Goal: Book appointment/travel/reservation

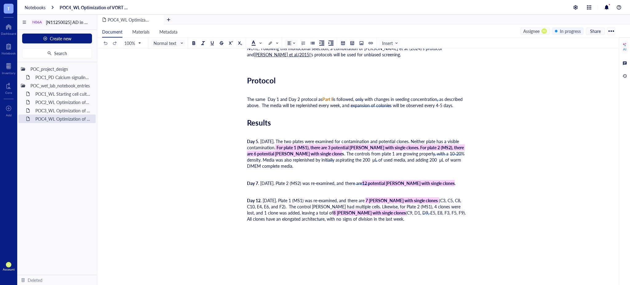
scroll to position [2157, 0]
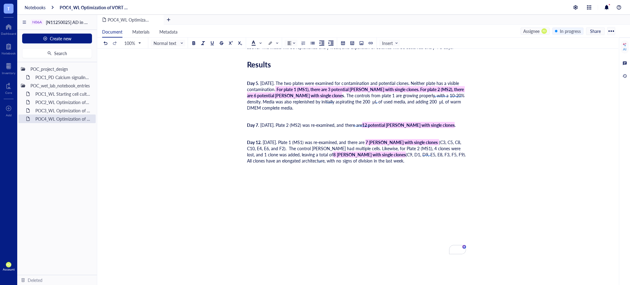
click at [362, 161] on div "Day 12 . 2025-09-29. Plate 1 (MS1) was re-examined, and there are 7 wells with …" at bounding box center [356, 151] width 219 height 25
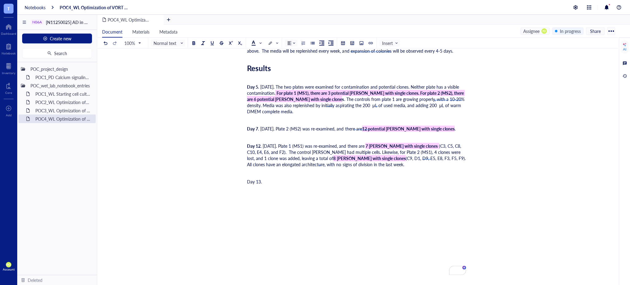
scroll to position [2106, 0]
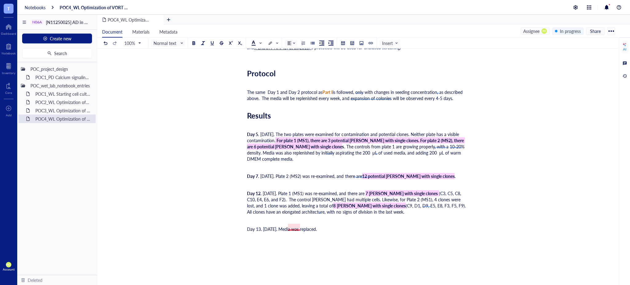
click at [295, 227] on span "Day 13. 2025-09-30. Media was replaced." at bounding box center [282, 229] width 70 height 6
drag, startPoint x: 347, startPoint y: 229, endPoint x: 237, endPoint y: 232, distance: 109.2
click at [345, 228] on div "Day 13. 2025-09-30. The media was replaced." at bounding box center [356, 229] width 219 height 6
drag, startPoint x: 343, startPoint y: 229, endPoint x: 211, endPoint y: 231, distance: 131.9
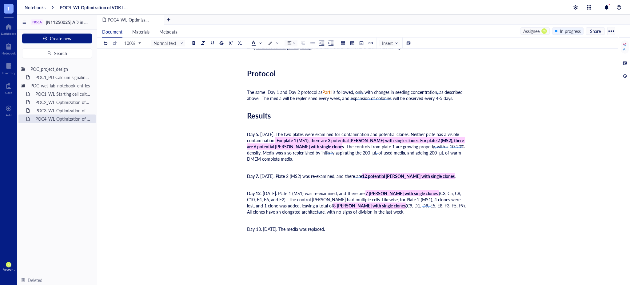
click at [341, 228] on div "Day 13. 2025-09-30. The media was replaced." at bounding box center [356, 229] width 219 height 6
click at [254, 218] on div "﻿" at bounding box center [356, 220] width 219 height 6
click at [259, 226] on span "Day 13. 2025-09-30. The media was replaced." at bounding box center [286, 229] width 78 height 6
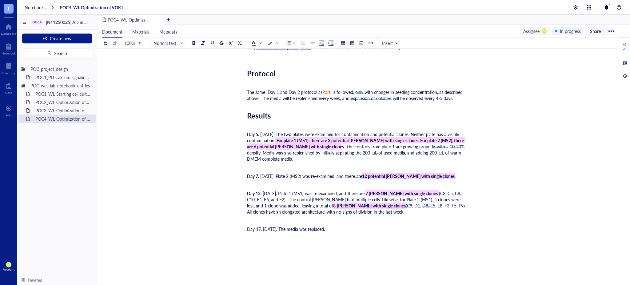
click at [286, 227] on span "Day 17. 2025-09-30. The media was replaced." at bounding box center [286, 229] width 78 height 6
drag, startPoint x: 260, startPoint y: 226, endPoint x: 246, endPoint y: 225, distance: 13.3
click at [311, 212] on div at bounding box center [311, 211] width 4 height 4
click at [305, 229] on div "Day 17 . 2025-10-04. T" at bounding box center [356, 229] width 219 height 6
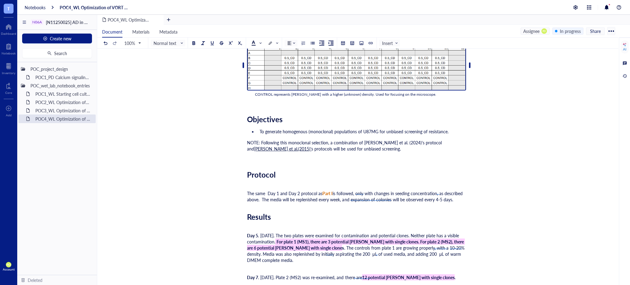
scroll to position [2038, 0]
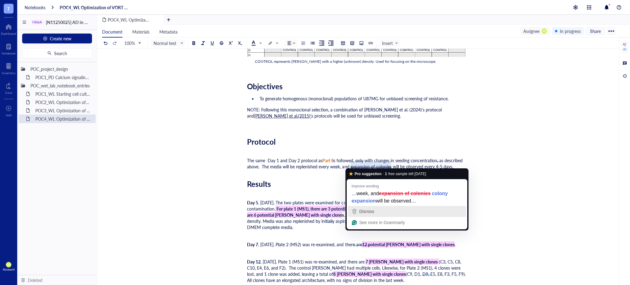
click at [370, 210] on span "Dismiss" at bounding box center [366, 211] width 15 height 5
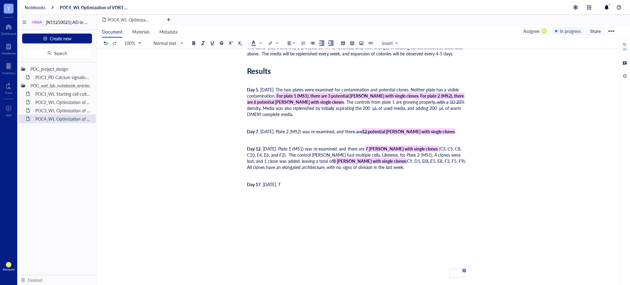
scroll to position [2174, 0]
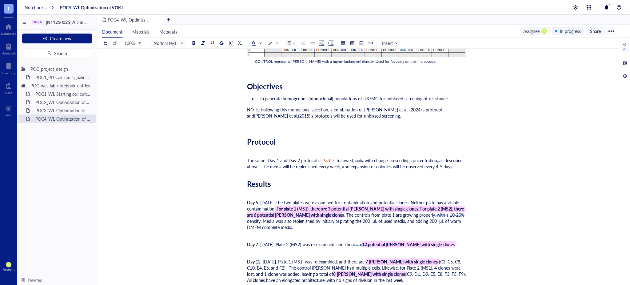
click at [250, 193] on div "﻿" at bounding box center [356, 194] width 219 height 6
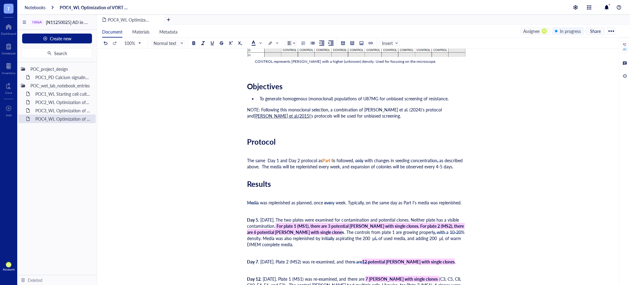
drag, startPoint x: 466, startPoint y: 200, endPoint x: 350, endPoint y: 197, distance: 116.2
drag, startPoint x: 459, startPoint y: 200, endPoint x: 347, endPoint y: 198, distance: 112.6
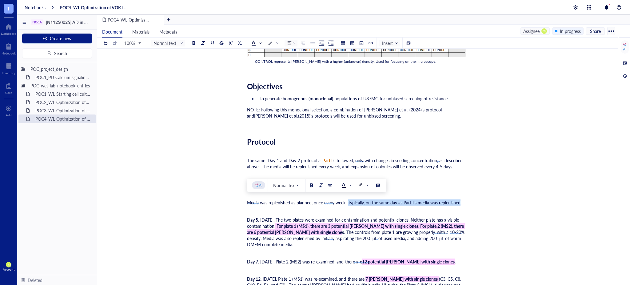
click at [347, 199] on span "Media was replenished as planned, once every week. Typically, on the same day a…" at bounding box center [354, 202] width 214 height 6
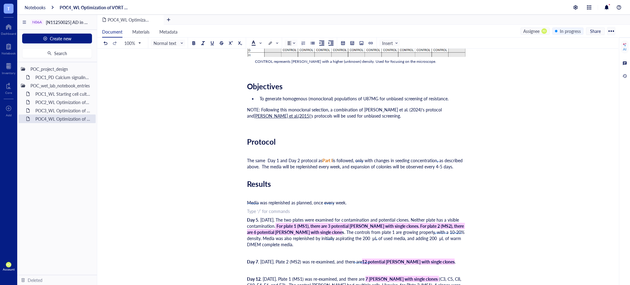
click at [267, 209] on div "﻿ Type ‘/’ for commands" at bounding box center [356, 211] width 219 height 6
click at [253, 200] on span "Media was replenished as planned, once every week." at bounding box center [297, 202] width 100 height 6
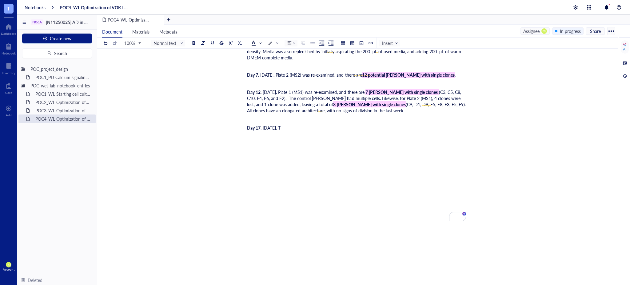
scroll to position [2242, 0]
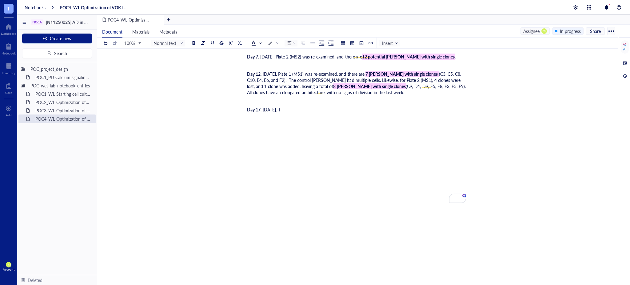
click at [321, 108] on div "Day 17 . 2025-10-04. T" at bounding box center [356, 109] width 219 height 6
click at [313, 43] on div at bounding box center [312, 43] width 4 height 4
click at [283, 122] on li "﻿" at bounding box center [368, 125] width 196 height 6
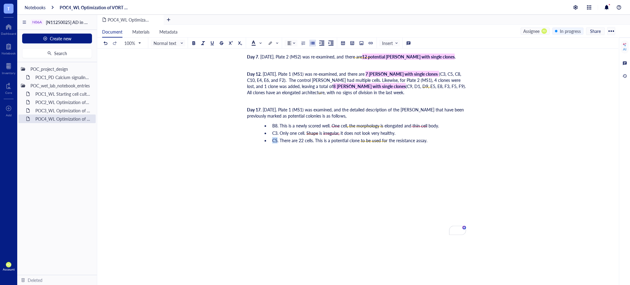
drag, startPoint x: 278, startPoint y: 138, endPoint x: 272, endPoint y: 137, distance: 5.7
click at [272, 137] on span "C5. There are 22 cells. This is a potential clone to be used for the resistance…" at bounding box center [349, 140] width 155 height 6
click at [194, 40] on div at bounding box center [193, 43] width 7 height 7
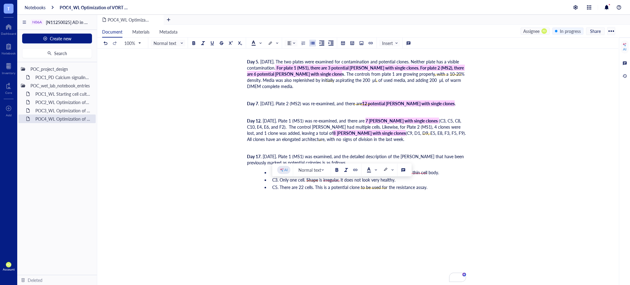
scroll to position [2186, 0]
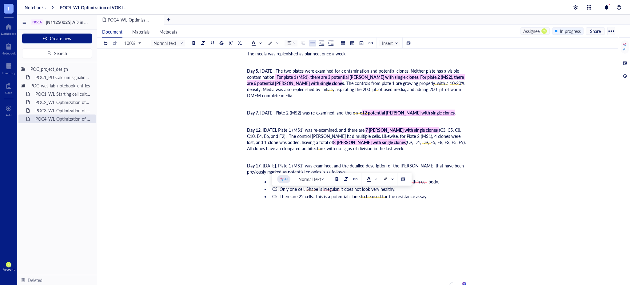
click at [278, 195] on span "C5. There are 22 cells. This is a potential clone to be used for the resistance…" at bounding box center [349, 196] width 155 height 6
drag, startPoint x: 277, startPoint y: 194, endPoint x: 271, endPoint y: 194, distance: 5.8
click at [271, 194] on li "C5. There are 22 cells. This is a potential clone to be used for the resistance…" at bounding box center [368, 196] width 196 height 6
click at [195, 41] on div at bounding box center [194, 43] width 4 height 4
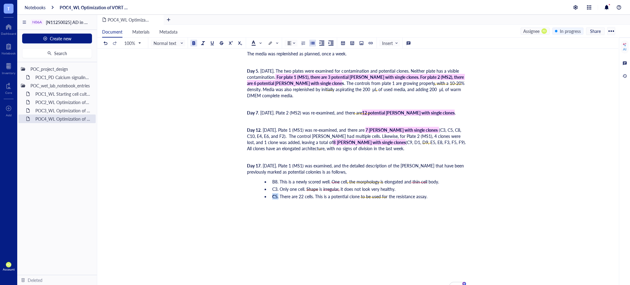
drag, startPoint x: 279, startPoint y: 193, endPoint x: 272, endPoint y: 194, distance: 6.8
click at [272, 194] on li "C5 . There are 22 cells. This is a potential clone to be used for the resistanc…" at bounding box center [368, 196] width 196 height 6
click at [274, 43] on span at bounding box center [273, 43] width 10 height 6
click at [278, 50] on div at bounding box center [280, 53] width 10 height 10
click at [434, 203] on div "To enrich screen reader interactions, please activate Accessibility in Grammarl…" at bounding box center [356, 209] width 219 height 12
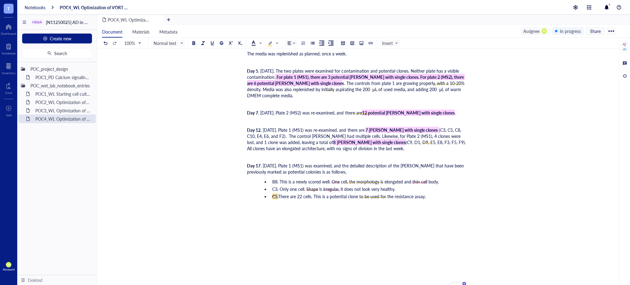
click at [431, 193] on li "C5 . There are 22 cells. This is a potential clone to be used for the resistanc…" at bounding box center [368, 196] width 196 height 6
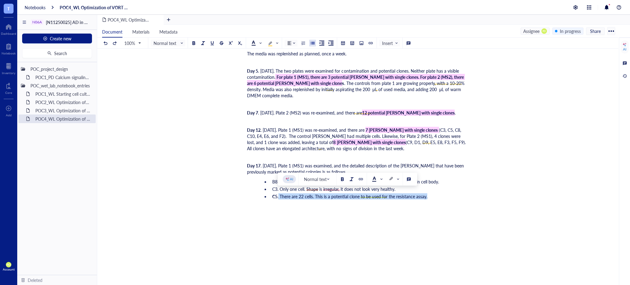
click at [439, 205] on div "To enrich screen reader interactions, please activate Accessibility in Grammarl…" at bounding box center [356, 209] width 219 height 12
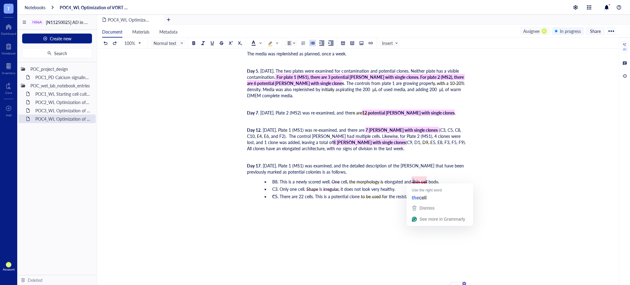
click at [412, 179] on span "B8. This is a newly scored well. One cell, the morphology is elongated and thin…" at bounding box center [355, 181] width 167 height 6
click at [411, 179] on span "B8. This is a newly scored well. One cell, the morphology is elongated and thin…" at bounding box center [355, 181] width 167 height 6
click at [319, 187] on span "C3. Only one cell. Shape is irregular, it does not look very healthy." at bounding box center [333, 189] width 123 height 6
click at [317, 186] on span "C3. Only one cell. Shape is irregular, it does not look very healthy." at bounding box center [333, 189] width 123 height 6
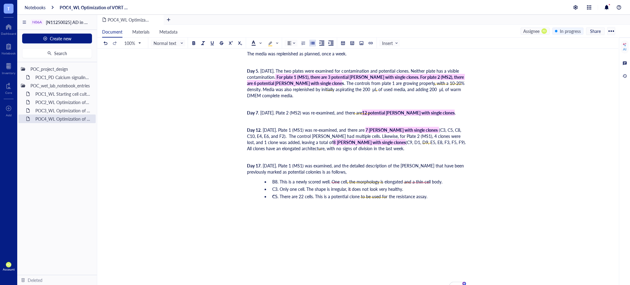
click at [339, 187] on span "C3. Only one cell. The shape is irregular, it does not look very healthy." at bounding box center [337, 189] width 131 height 6
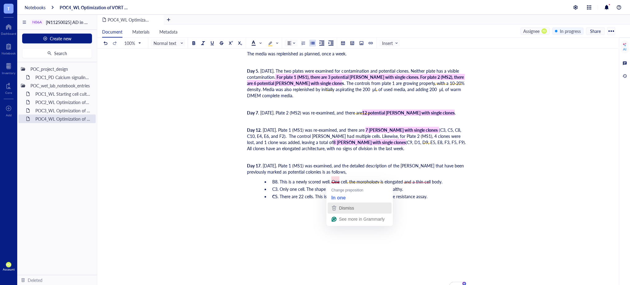
drag, startPoint x: 339, startPoint y: 208, endPoint x: 365, endPoint y: 208, distance: 25.2
click at [340, 208] on span "Dismiss" at bounding box center [346, 207] width 15 height 5
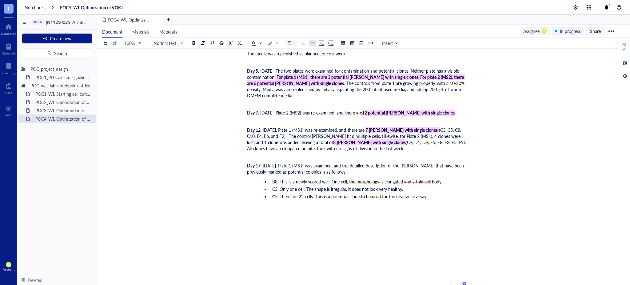
click at [429, 195] on li "C5 . There are 22 cells. This is a potential clone to be used for the resistanc…" at bounding box center [368, 196] width 196 height 6
drag, startPoint x: 276, startPoint y: 193, endPoint x: 271, endPoint y: 192, distance: 5.0
click at [271, 193] on li "C5 . There are 22 cells. This is a potential clone to be used for the resistanc…" at bounding box center [368, 196] width 196 height 6
click at [267, 42] on div at bounding box center [272, 43] width 14 height 7
click at [281, 204] on li "﻿" at bounding box center [368, 203] width 196 height 6
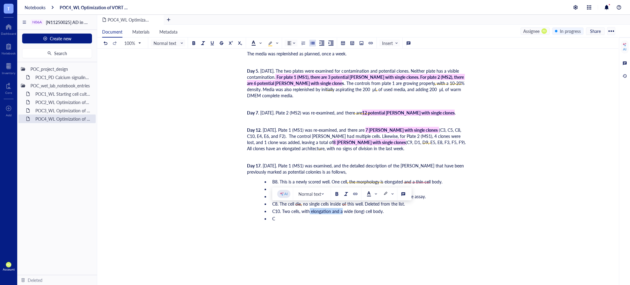
drag, startPoint x: 341, startPoint y: 209, endPoint x: 310, endPoint y: 208, distance: 31.1
click at [310, 208] on span "C10. Two cells, with elongation and a wide (long) cell body." at bounding box center [327, 211] width 111 height 6
click at [348, 209] on span "C10. Two cells, with wide (long) cell body." at bounding box center [311, 211] width 78 height 6
click at [316, 209] on span "C10. Two cells, with wide (long) cell body, and no projections." at bounding box center [330, 211] width 116 height 6
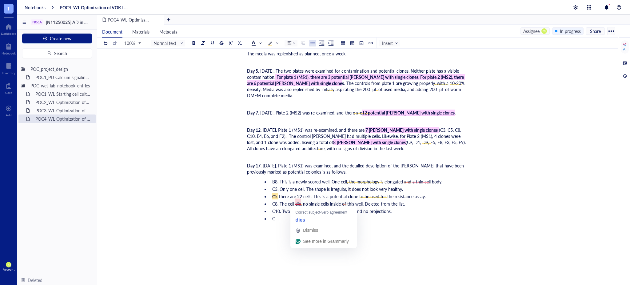
click at [301, 201] on span "C8. The cell die, no single cells inside of this well. Deleted from the list." at bounding box center [338, 203] width 133 height 6
click at [314, 230] on div "To enrich screen reader interactions, please activate Accessibility in Grammarl…" at bounding box center [356, 231] width 219 height 12
click at [304, 219] on li "C" at bounding box center [368, 218] width 196 height 6
click at [307, 218] on li "C" at bounding box center [368, 218] width 196 height 6
click at [288, 221] on div "B8. This is a newly scored well. One cell, the morphology is elongated and a th…" at bounding box center [363, 200] width 206 height 48
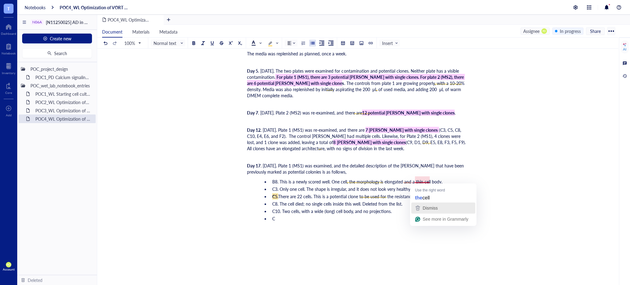
click at [426, 207] on span "Dismiss" at bounding box center [429, 207] width 15 height 5
click at [419, 179] on span "B8. This is a newly scored well. One cell, the morphology is elongated, and a t…" at bounding box center [357, 181] width 171 height 6
click at [419, 180] on span "B8. This is a newly scored well. One cell, the morphology is elongated, and a t…" at bounding box center [357, 181] width 171 height 6
click at [357, 227] on div "To enrich screen reader interactions, please activate Accessibility in Grammarl…" at bounding box center [356, 231] width 219 height 12
click at [297, 218] on li "C" at bounding box center [368, 218] width 196 height 6
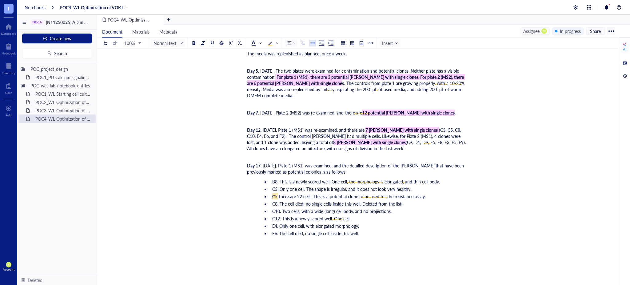
click at [333, 200] on span "C8. The cell died; no single cells inside this well. Deleted from the list." at bounding box center [337, 203] width 130 height 6
click at [370, 227] on ul "B8. This is a newly scored well. One cell, the morphology is elongated, and thi…" at bounding box center [363, 207] width 206 height 58
click at [369, 230] on li "E6. The cell died; no single cell inside this well." at bounding box center [368, 233] width 196 height 6
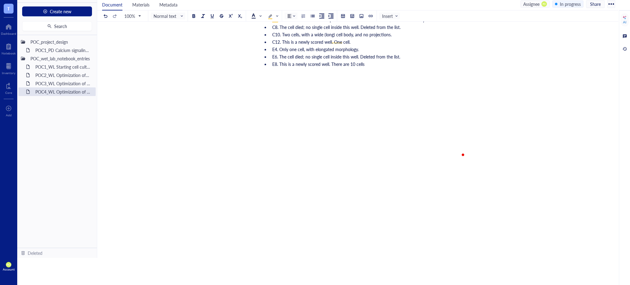
scroll to position [2199, 0]
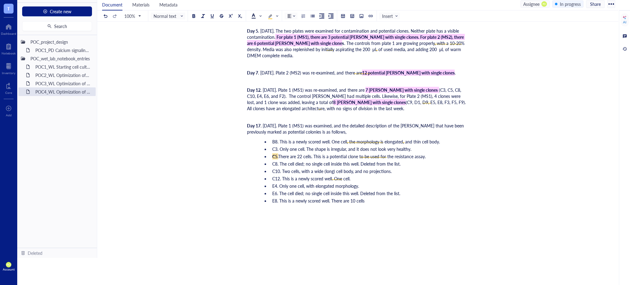
click at [365, 197] on li "E8. This is a newly scored well. There are 10 cells" at bounding box center [368, 200] width 196 height 6
drag, startPoint x: 277, startPoint y: 197, endPoint x: 272, endPoint y: 197, distance: 4.9
click at [272, 197] on span "E8. This is a newly scored well. There are 10 cells. This is a potential clone." at bounding box center [342, 200] width 140 height 6
click at [339, 185] on button at bounding box center [336, 183] width 7 height 7
click at [267, 13] on div at bounding box center [272, 16] width 14 height 7
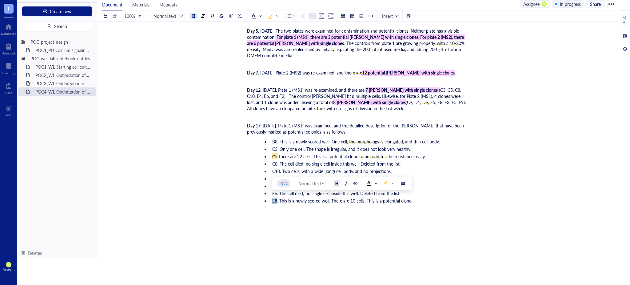
click at [434, 209] on div "To enrich screen reader interactions, please activate Accessibility in Grammarl…" at bounding box center [356, 213] width 219 height 12
click at [418, 198] on li "E8 . This is a newly scored well. There are 10 cells. This is a potential clone." at bounding box center [368, 200] width 196 height 6
click at [315, 123] on span ". 2025-10-04. Plate 1 (MS1) was examined, and the detailed description of the w…" at bounding box center [356, 128] width 218 height 12
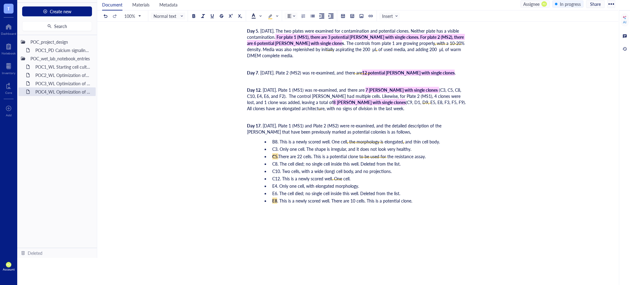
click at [391, 125] on span ". 2025-10-04. Plate 1 (MS1) and Plate 2 (MS2) were re-examined, and the detaile…" at bounding box center [345, 128] width 196 height 12
click at [388, 122] on span ". 2025-10-04. Plate 1 (MS1) and Plate 2 (MS2) were re-examined, and the detaile…" at bounding box center [345, 128] width 196 height 12
click at [386, 122] on span ". 2025-10-04. Plate 1 (MS1) and Plate 2 (MS2) were re-examined, and the detaile…" at bounding box center [345, 128] width 196 height 12
click at [385, 123] on span ". 2025-10-04. Plate 1 (MS1) and Plate 2 (MS2) were re-examined, and the detaile…" at bounding box center [345, 128] width 196 height 12
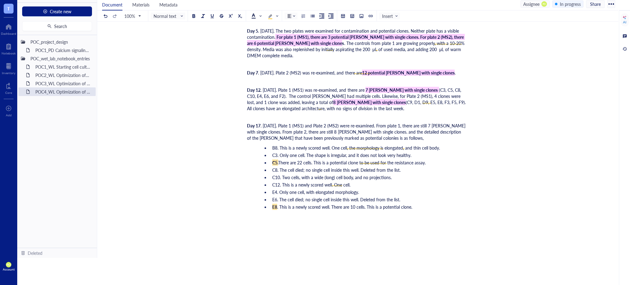
click at [399, 133] on div "Day 17 . 2025-10-04. Plate 1 (MS1) and Plate 2 (MS2) were re-examined. From pla…" at bounding box center [356, 131] width 219 height 18
drag, startPoint x: 388, startPoint y: 130, endPoint x: 376, endPoint y: 128, distance: 11.9
click at [376, 128] on span ". 2025-10-04. Plate 1 (MS1) and Plate 2 (MS2) were re-examined. From plate 1, t…" at bounding box center [357, 131] width 220 height 18
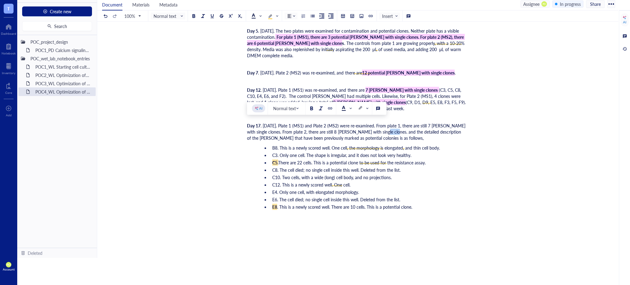
click at [376, 128] on span ". 2025-10-04. Plate 1 (MS1) and Plate 2 (MS2) were re-examined. From plate 1, t…" at bounding box center [357, 131] width 220 height 18
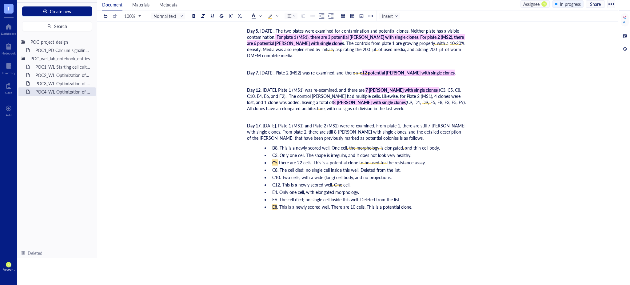
click at [385, 132] on span ". 2025-10-04. Plate 1 (MS1) and Plate 2 (MS2) were re-examined. From plate 1, t…" at bounding box center [357, 131] width 220 height 18
drag, startPoint x: 389, startPoint y: 130, endPoint x: 374, endPoint y: 127, distance: 15.1
click at [374, 127] on span ". 2025-10-04. Plate 1 (MS1) and Plate 2 (MS2) were re-examined. From plate 1, t…" at bounding box center [357, 131] width 220 height 18
click at [390, 142] on div "B8. This is a newly scored well. One cell, the morphology is elongated, and thi…" at bounding box center [363, 177] width 206 height 70
click at [356, 132] on span ". [DATE]. Plate 1 (MS1) and Plate 2 (MS2) were re-examined. From plate 1, there…" at bounding box center [357, 131] width 220 height 18
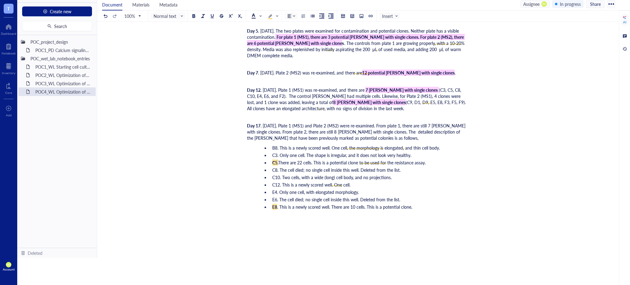
click at [365, 135] on div "Day 17 . 2025-10-04. Plate 1 (MS1) and Plate 2 (MS2) were re-examined. From pla…" at bounding box center [356, 131] width 219 height 18
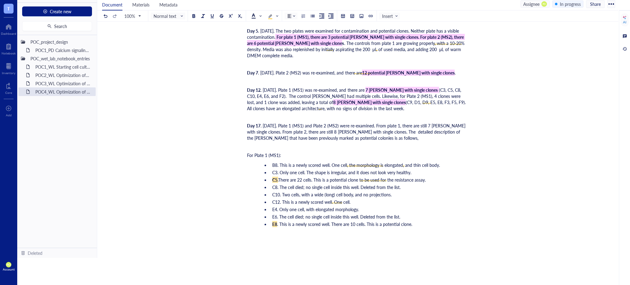
click at [257, 234] on div "To enrich screen reader interactions, please activate Accessibility in Grammarl…" at bounding box center [356, 237] width 219 height 12
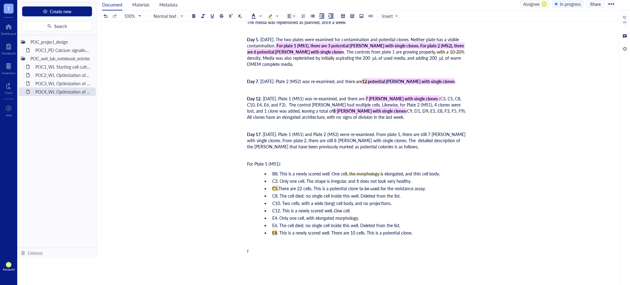
scroll to position [2229, 0]
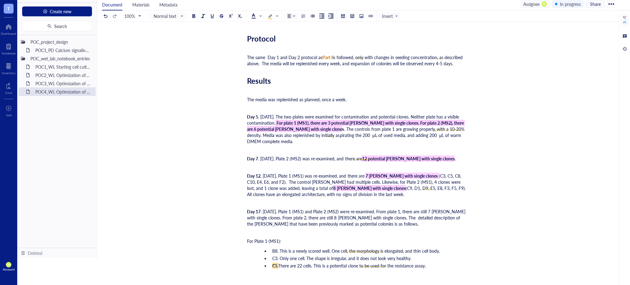
scroll to position [2376, 0]
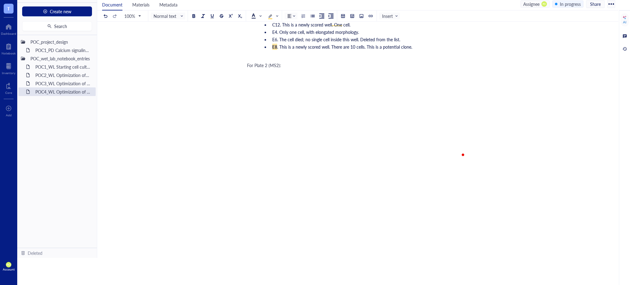
drag, startPoint x: 245, startPoint y: 62, endPoint x: 257, endPoint y: 64, distance: 11.9
drag, startPoint x: 247, startPoint y: 62, endPoint x: 300, endPoint y: 62, distance: 53.5
click at [300, 62] on div "For Plate 2 (MS2):" at bounding box center [356, 65] width 219 height 6
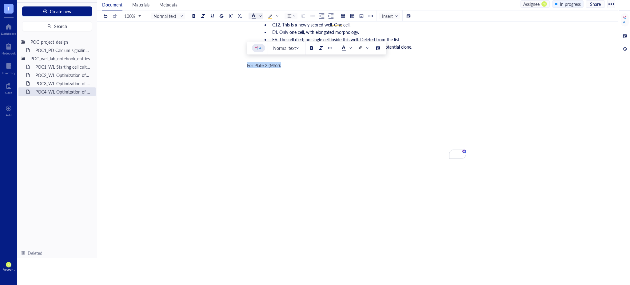
click at [251, 14] on div at bounding box center [255, 16] width 14 height 7
click at [254, 25] on div at bounding box center [253, 25] width 4 height 4
click at [292, 65] on div "For Plate 2 (MS2):" at bounding box center [356, 65] width 219 height 6
click at [311, 15] on div at bounding box center [312, 16] width 4 height 4
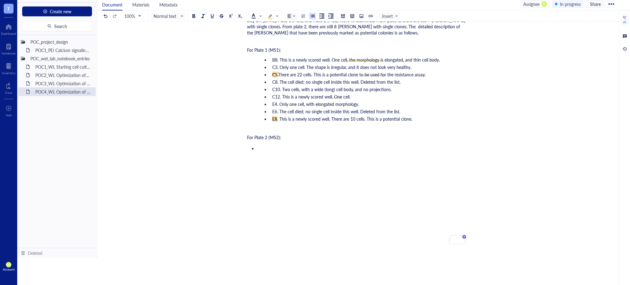
scroll to position [2308, 0]
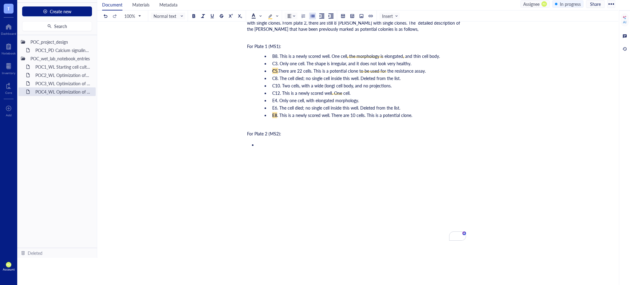
click at [254, 140] on ul "﻿" at bounding box center [356, 144] width 219 height 9
click at [311, 15] on div at bounding box center [312, 16] width 4 height 4
click at [296, 141] on li "﻿" at bounding box center [368, 143] width 196 height 6
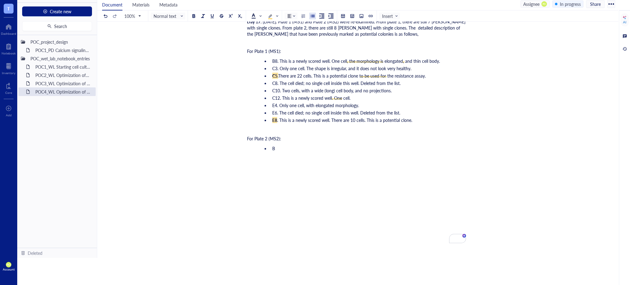
scroll to position [2304, 0]
click at [339, 153] on span "C5. Two cells, both with large cell boy, and elongated morphology." at bounding box center [334, 155] width 125 height 6
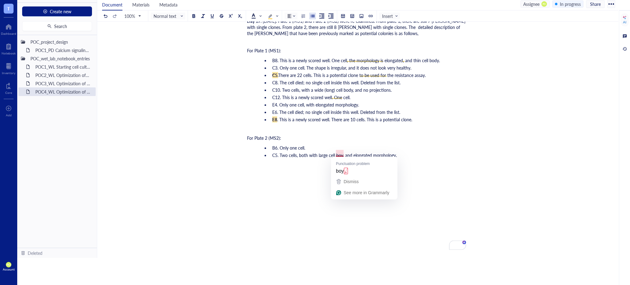
click at [340, 152] on span "C5. Two cells, both with large cell boy, and elongated morphology." at bounding box center [334, 155] width 125 height 6
click at [401, 157] on div "B6. Only one cell. C5. Two cells, both with large cell body, and elongated morp…" at bounding box center [363, 151] width 206 height 18
click at [299, 162] on li "﻿" at bounding box center [368, 162] width 196 height 6
click at [320, 159] on li "﻿" at bounding box center [368, 162] width 196 height 6
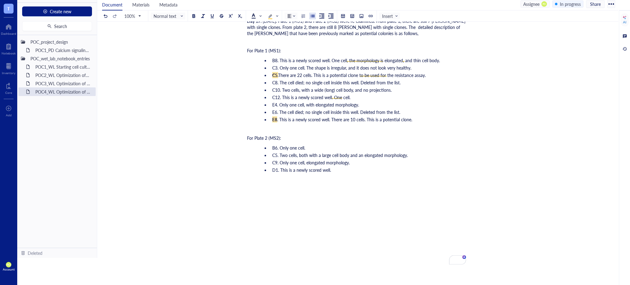
click at [347, 167] on li "D1. This is a newly scored well." at bounding box center [368, 170] width 196 height 6
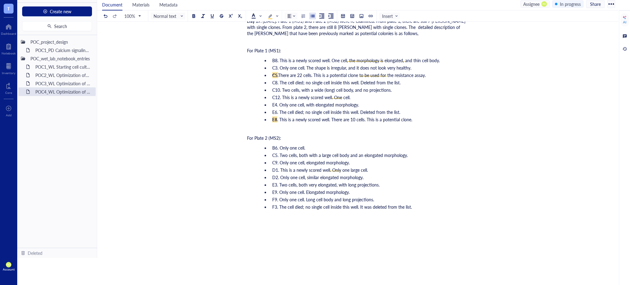
scroll to position [2236, 0]
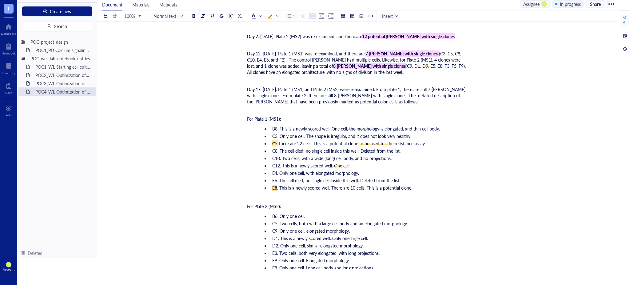
click at [270, 92] on span ". [DATE]. Plate 1 (MS1) and Plate 2 (MS2) were re-examined. From plate 1, there…" at bounding box center [357, 95] width 220 height 18
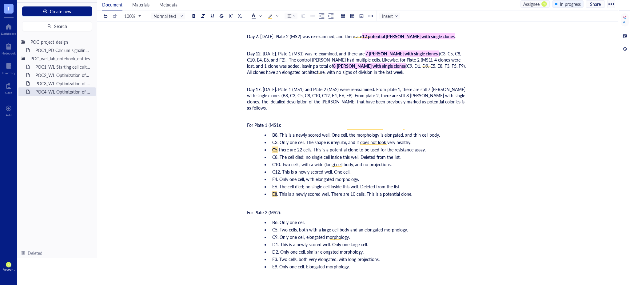
click at [369, 91] on span ". [DATE]. Plate 1 (MS1) and Plate 2 (MS2) were re-examined. From plate 1, there…" at bounding box center [357, 98] width 220 height 25
click at [445, 93] on span ". [DATE]. Plate 1 (MS1) and Plate 2 (MS2) were re-examined. From plate 1, there…" at bounding box center [357, 98] width 220 height 25
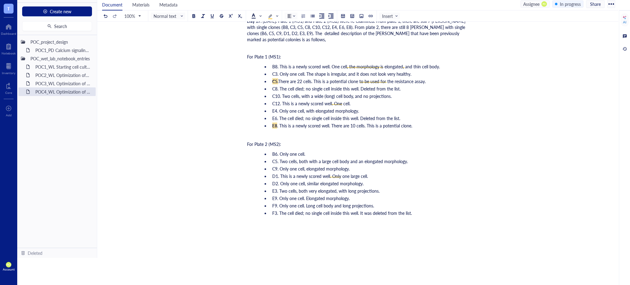
click at [274, 202] on span "F9. Only one cell. Long cell body and long projections." at bounding box center [323, 205] width 102 height 6
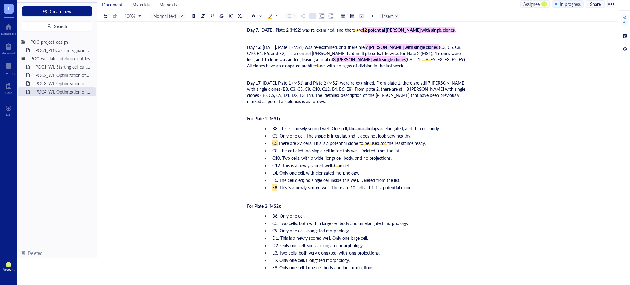
scroll to position [2236, 0]
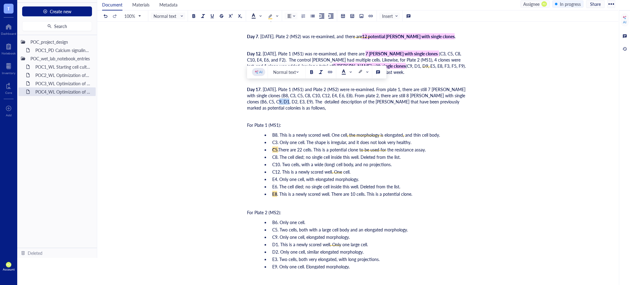
drag, startPoint x: 282, startPoint y: 98, endPoint x: 274, endPoint y: 98, distance: 8.3
click at [274, 98] on span ". [DATE]. Plate 1 (MS1) and Plate 2 (MS2) were re-examined. From plate 1, there…" at bounding box center [357, 98] width 220 height 25
click at [281, 102] on div "Day 17 . [DATE]. Plate 1 (MS1) and Plate 2 (MS2) were re-examined. From plate 1…" at bounding box center [356, 98] width 219 height 25
click at [282, 98] on span ". [DATE]. Plate 1 (MS1) and Plate 2 (MS2) were re-examined. From plate 1, there…" at bounding box center [357, 98] width 220 height 25
click at [451, 93] on span ". [DATE]. Plate 1 (MS1) and Plate 2 (MS2) were re-examined. From plate 1, there…" at bounding box center [357, 98] width 220 height 25
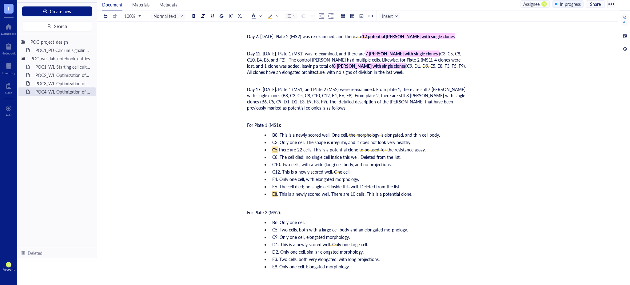
drag, startPoint x: 455, startPoint y: 93, endPoint x: 418, endPoint y: 101, distance: 37.8
click at [455, 93] on span ". [DATE]. Plate 1 (MS1) and Plate 2 (MS2) were re-examined. From plate 1, there…" at bounding box center [357, 98] width 220 height 25
click at [251, 96] on span ". [DATE]. Plate 1 (MS1) and Plate 2 (MS2) were re-examined. From plate 1, there…" at bounding box center [357, 98] width 220 height 25
click at [256, 98] on span ". [DATE]. Plate 1 (MS1) and Plate 2 (MS2) were re-examined. From plate 1, there…" at bounding box center [357, 98] width 220 height 25
click at [264, 100] on span ". [DATE]. Plate 1 (MS1) and Plate 2 (MS2) were re-examined. From plate 1, there…" at bounding box center [357, 98] width 220 height 25
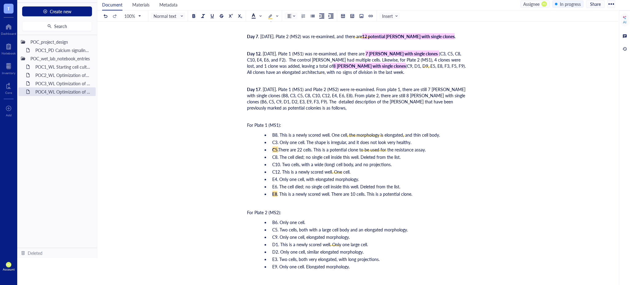
click at [273, 97] on span ". [DATE]. Plate 1 (MS1) and Plate 2 (MS2) were re-examined. From plate 1, there…" at bounding box center [357, 98] width 220 height 25
click at [280, 100] on span ". [DATE]. Plate 1 (MS1) and Plate 2 (MS2) were re-examined. From plate 1, there…" at bounding box center [357, 98] width 220 height 25
click at [286, 100] on span ". [DATE]. Plate 1 (MS1) and Plate 2 (MS2) were re-examined. From plate 1, there…" at bounding box center [357, 98] width 220 height 25
click at [293, 98] on span ". [DATE]. Plate 1 (MS1) and Plate 2 (MS2) were re-examined. From plate 1, there…" at bounding box center [357, 98] width 220 height 25
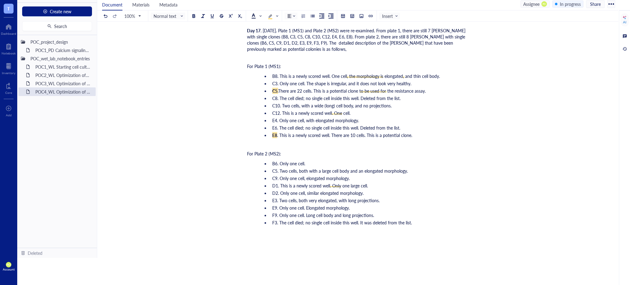
scroll to position [2304, 0]
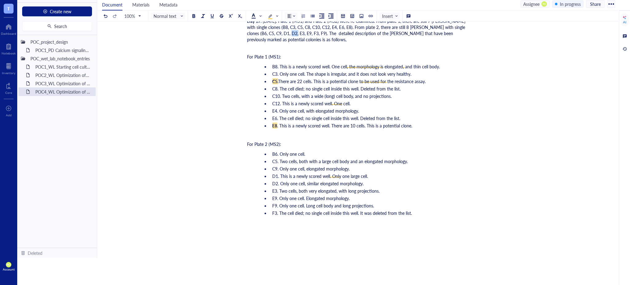
drag, startPoint x: 290, startPoint y: 29, endPoint x: 285, endPoint y: 30, distance: 5.0
click at [285, 30] on span ". [DATE]. Plate 1 (MS1) and Plate 2 (MS2) were re-examined. From plate 1, there…" at bounding box center [357, 30] width 220 height 25
click at [327, 33] on span ". [DATE]. Plate 1 (MS1) and Plate 2 (MS2) were re-examined. From plate 1, there…" at bounding box center [357, 30] width 220 height 25
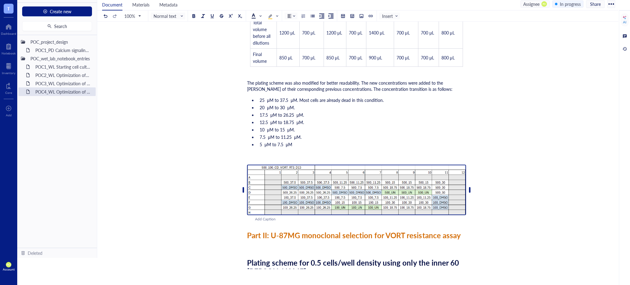
scroll to position [1640, 0]
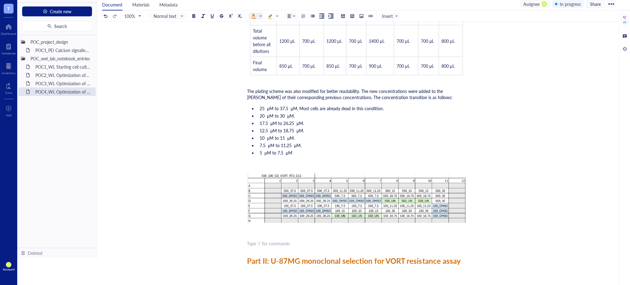
click at [261, 16] on span at bounding box center [256, 16] width 10 height 5
click at [249, 23] on div at bounding box center [253, 26] width 10 height 10
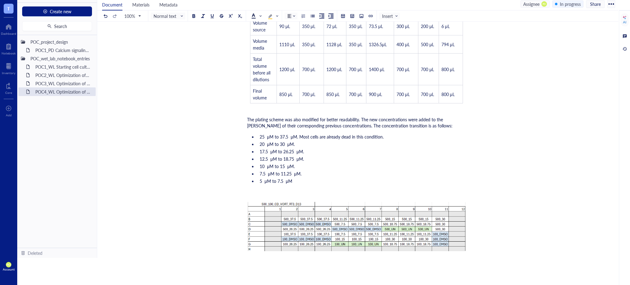
scroll to position [1708, 0]
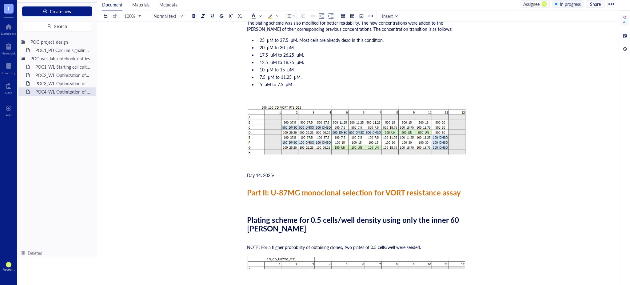
click at [302, 172] on div "Day 14. 2025-" at bounding box center [356, 175] width 219 height 6
drag, startPoint x: 260, startPoint y: 175, endPoint x: 246, endPoint y: 174, distance: 13.9
click at [315, 156] on div at bounding box center [321, 158] width 30 height 13
click at [311, 159] on div at bounding box center [311, 158] width 4 height 4
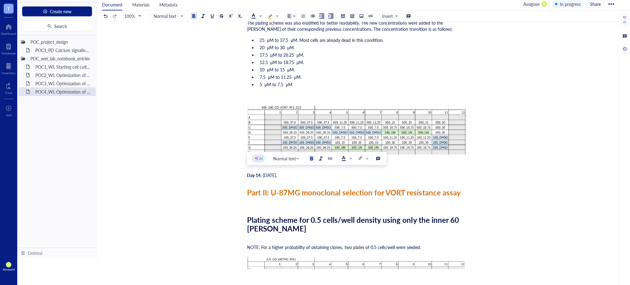
click at [294, 172] on div "Day 14 . [DATE]." at bounding box center [356, 175] width 219 height 6
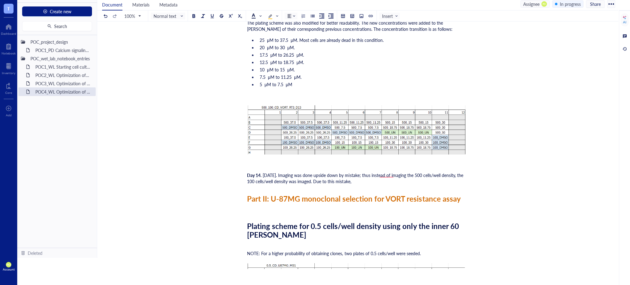
click at [372, 178] on div "Day 14 . [DATE]. Imaging was done upside down by mistake; thus instead of imagi…" at bounding box center [356, 178] width 219 height 12
click at [362, 180] on div "Day 14 . [DATE]. Imaging was done upside down by mistake; thus, instead of imag…" at bounding box center [356, 178] width 219 height 12
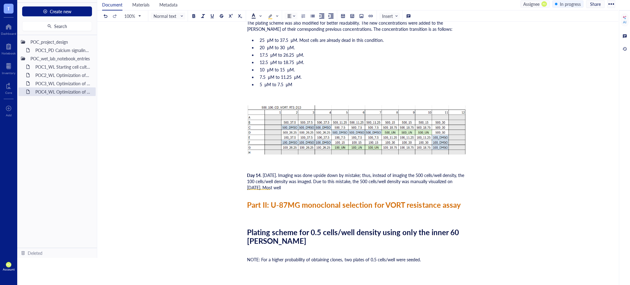
drag, startPoint x: 321, startPoint y: 179, endPoint x: 327, endPoint y: 185, distance: 8.7
click at [327, 185] on div "Day 14 . [DATE]. Imaging was done upside down by mistake; thus, instead of imag…" at bounding box center [356, 181] width 219 height 18
copy span "Due to this mistake, the 500 cells/well density was manually visualized on [DAT…"
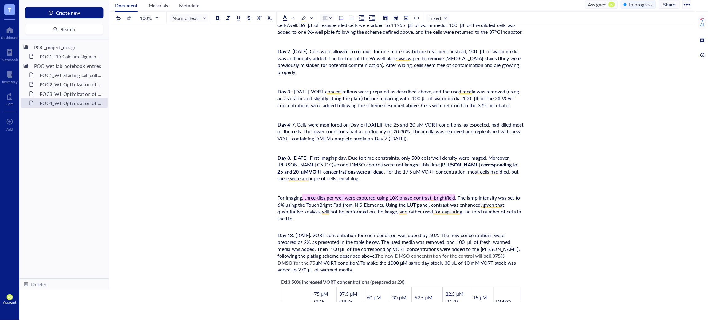
scroll to position [1298, 0]
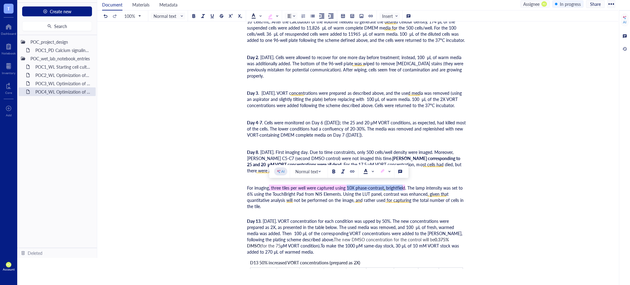
drag, startPoint x: 346, startPoint y: 184, endPoint x: 403, endPoint y: 188, distance: 57.4
click at [403, 188] on span ", three tiles per well were captured using 10X phase-contrast, brightfield" at bounding box center [337, 187] width 136 height 6
copy span "10X phase-contrast, brightfiel"
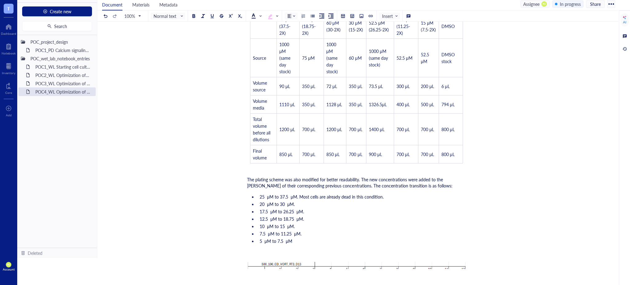
scroll to position [1724, 0]
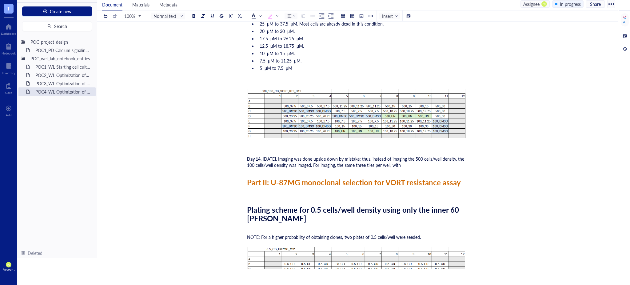
click at [412, 164] on div "Day 14 . [DATE]. Imaging was done upside down by mistake; thus, instead of imag…" at bounding box center [356, 162] width 219 height 12
drag, startPoint x: 409, startPoint y: 163, endPoint x: 362, endPoint y: 161, distance: 46.8
click at [362, 161] on span ". [DATE]. Imaging was done upside down by mistake; thus, instead of imaging the…" at bounding box center [356, 162] width 218 height 12
drag, startPoint x: 419, startPoint y: 165, endPoint x: 320, endPoint y: 163, distance: 99.3
click at [320, 163] on span ". [DATE]. Imaging was done upside down by mistake; thus, instead of imaging the…" at bounding box center [356, 162] width 218 height 12
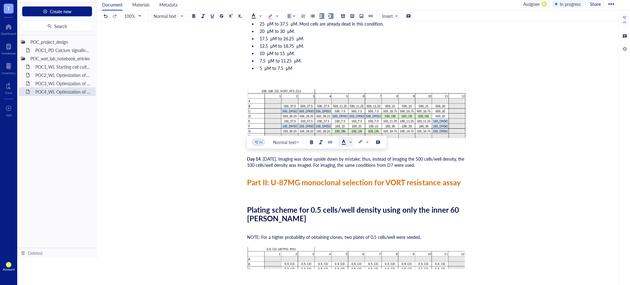
click at [343, 141] on div at bounding box center [343, 142] width 4 height 4
click at [358, 141] on div at bounding box center [360, 142] width 4 height 4
click at [360, 165] on div at bounding box center [360, 163] width 10 height 10
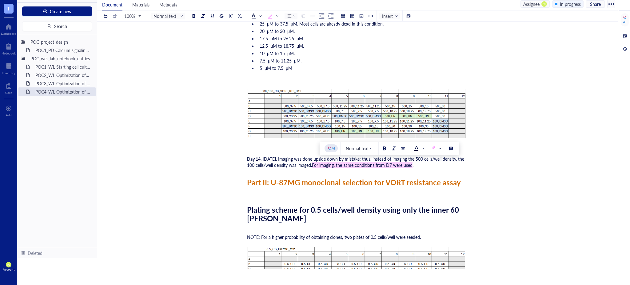
click at [428, 162] on div "Day 14 . [DATE]. Imaging was done upside down by mistake; thus, instead of imag…" at bounding box center [356, 162] width 219 height 12
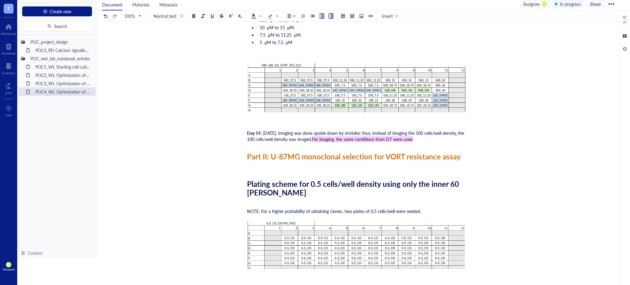
scroll to position [1793, 0]
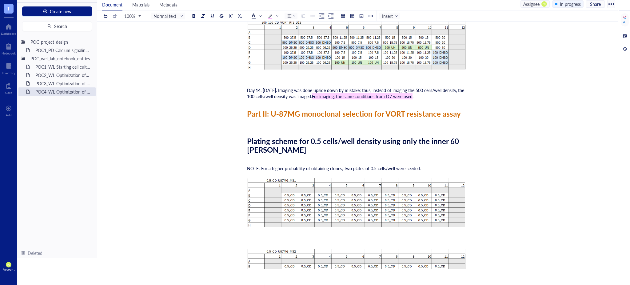
click at [399, 93] on span "For imaging, the same conditions from D7 were used" at bounding box center [362, 96] width 101 height 6
click at [430, 96] on div "Day 14 . [DATE]. Imaging was done upside down by mistake; thus, instead of imag…" at bounding box center [356, 93] width 219 height 12
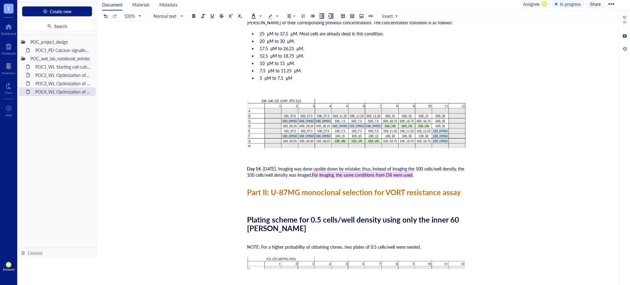
scroll to position [1724, 0]
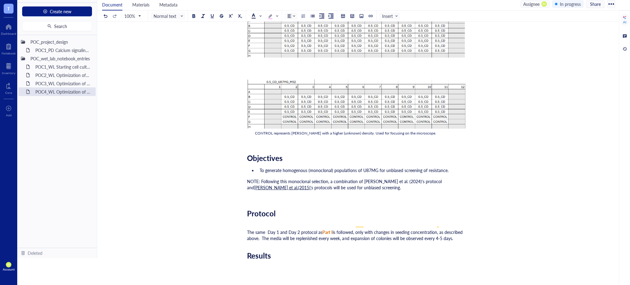
scroll to position [1793, 0]
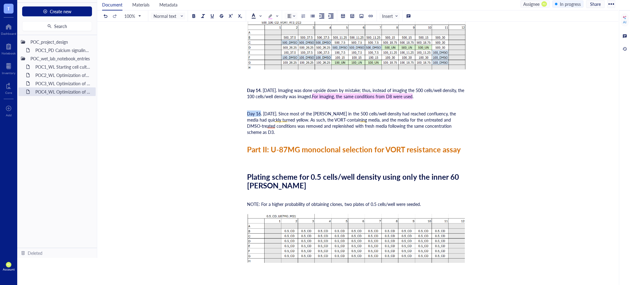
drag, startPoint x: 260, startPoint y: 111, endPoint x: 240, endPoint y: 109, distance: 20.0
click at [311, 98] on div at bounding box center [311, 97] width 4 height 4
click at [447, 124] on span ". [DATE]. Since most of the [PERSON_NAME] in the 500 cells/well density had rea…" at bounding box center [352, 122] width 210 height 25
click at [367, 124] on span ". [DATE]. Since most of the [PERSON_NAME] in the 500 cells/well density had rea…" at bounding box center [352, 122] width 210 height 25
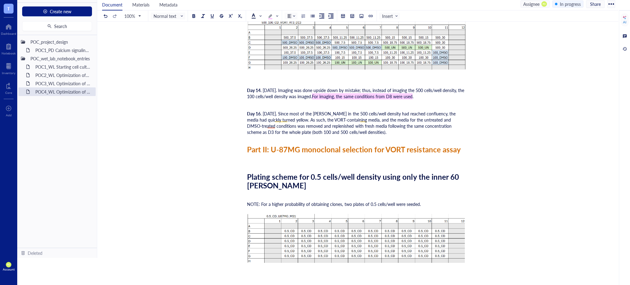
click at [444, 122] on span ". [DATE]. Since most of the [PERSON_NAME] in the 500 cells/well density had rea…" at bounding box center [352, 122] width 210 height 25
click at [370, 129] on div "Day 16 . [DATE]. Since most of the [PERSON_NAME] in the 500 cells/well density …" at bounding box center [356, 122] width 219 height 25
click at [358, 129] on div "Day 16 . [DATE]. Since most of the [PERSON_NAME] in the 500 cells/well density …" at bounding box center [356, 122] width 219 height 25
click at [370, 130] on div "Day 16 . [DATE]. Since most of the [PERSON_NAME] in the 500 cells/well density …" at bounding box center [356, 122] width 219 height 25
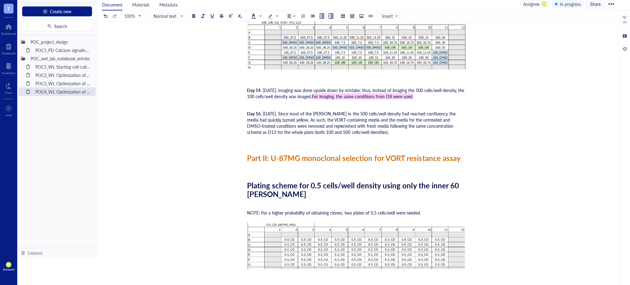
click at [363, 129] on div "Day 16 . [DATE]. Since most of the [PERSON_NAME] in the 500 cells/well density …" at bounding box center [356, 122] width 219 height 25
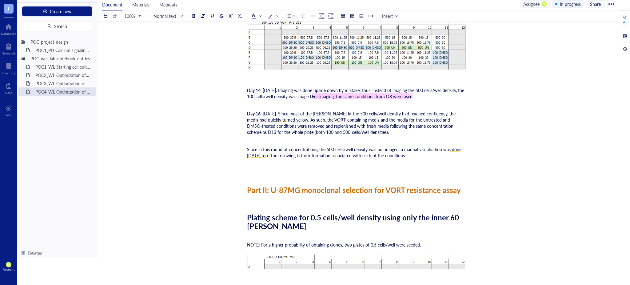
click at [420, 153] on div "Since in this round of concentrations, the 500 cells/well density was not image…" at bounding box center [356, 152] width 219 height 12
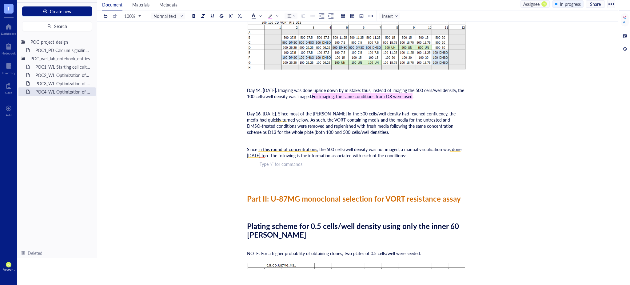
click at [308, 14] on div at bounding box center [308, 16] width 16 height 7
click at [311, 14] on div at bounding box center [312, 16] width 4 height 4
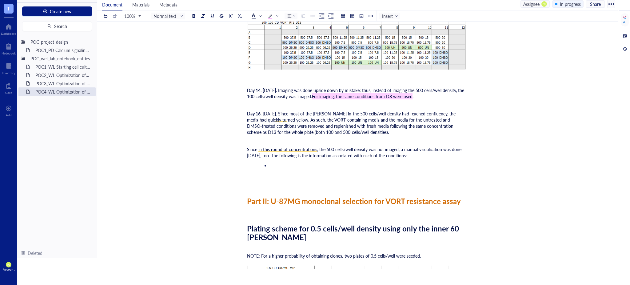
click at [281, 165] on li "﻿" at bounding box center [368, 165] width 196 height 6
click at [294, 164] on li "500_37.5" at bounding box center [368, 165] width 196 height 6
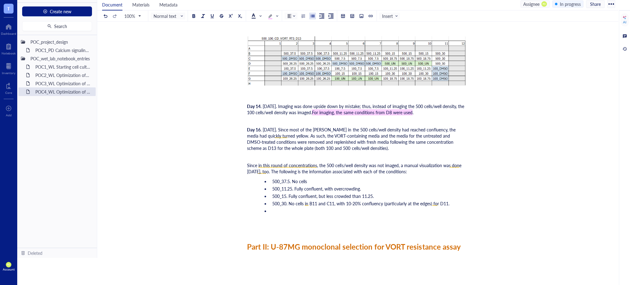
scroll to position [1777, 0]
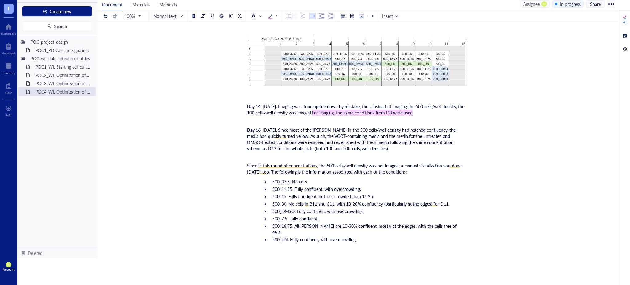
click at [317, 218] on span "500_7.5. Fully confluent." at bounding box center [295, 218] width 46 height 6
click at [372, 236] on li "500_UN. Fully confluent, with overcrowding." at bounding box center [368, 239] width 196 height 6
click at [292, 209] on span "500_DMSO. Fully confluent, with overcrowding." at bounding box center [317, 211] width 91 height 6
click at [294, 209] on span "500_DMSO. Fully confluent, with overcrowding." at bounding box center [317, 211] width 91 height 6
click at [338, 244] on li "500_DMSO (D5-D7)" at bounding box center [368, 247] width 196 height 6
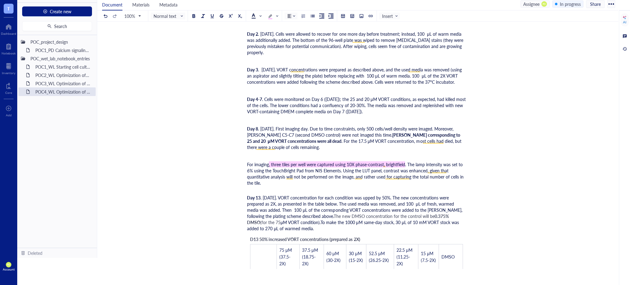
scroll to position [1093, 0]
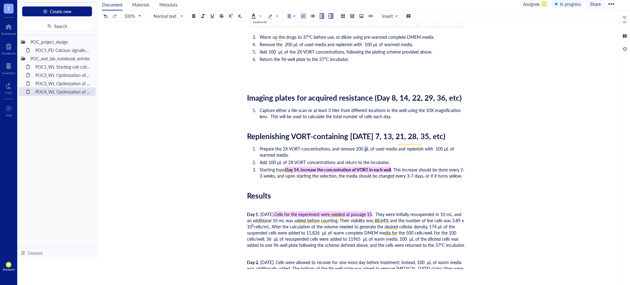
click at [366, 145] on span "Prepare the 2X VORT concentrations, and remove 200 μL of used media and repleni…" at bounding box center [358, 151] width 196 height 12
copy span "μ"
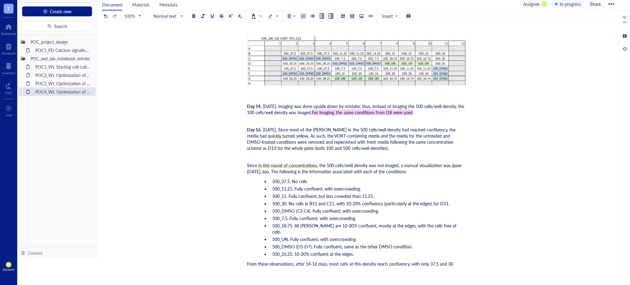
scroll to position [1845, 0]
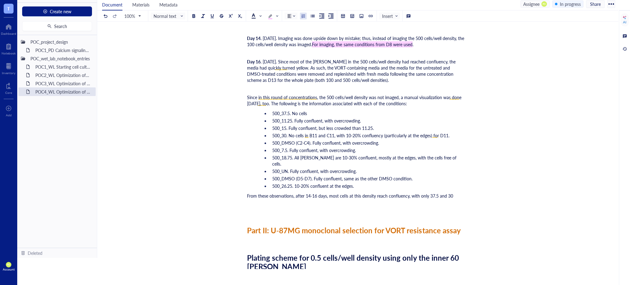
click at [458, 192] on div "From these observations, after 14-16 days, most cells at this density reach con…" at bounding box center [356, 195] width 219 height 6
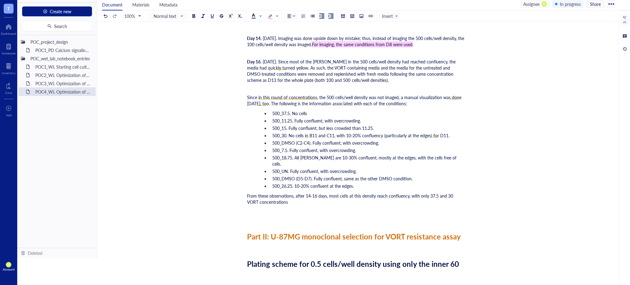
click at [453, 192] on span "From these observations, after 14-16 days, most cells at this density reach con…" at bounding box center [351, 198] width 208 height 12
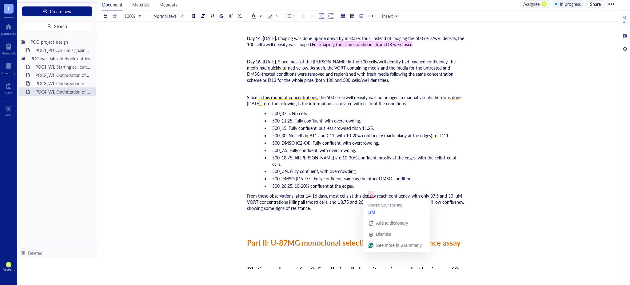
click at [369, 194] on span "From these observations, after 14-16 days, most cells at this density reach con…" at bounding box center [356, 201] width 218 height 18
click at [363, 203] on div "From these observations, after 14-16 days, most cells at this density reach con…" at bounding box center [356, 201] width 219 height 18
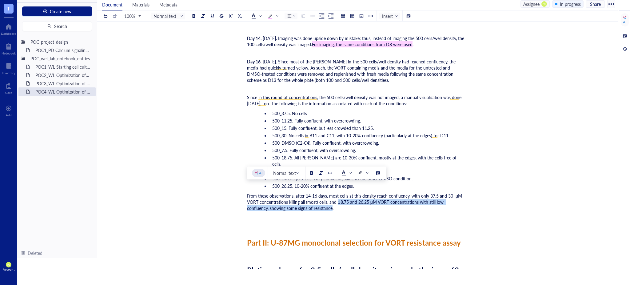
drag, startPoint x: 308, startPoint y: 199, endPoint x: 336, endPoint y: 194, distance: 28.8
click at [336, 194] on span "From these observations, after 14-16 days, most cells at this density reach con…" at bounding box center [355, 201] width 216 height 18
click at [310, 170] on button at bounding box center [311, 172] width 7 height 7
click at [318, 200] on span "18.75 and 26.25 μM VORT concentrations with still low confluency, showing some …" at bounding box center [356, 205] width 218 height 12
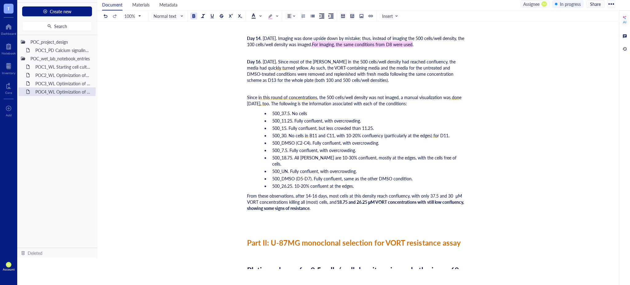
click at [348, 199] on span "18.75 and 26.25 μM VORT concentrations with still low confluency, showing some …" at bounding box center [356, 205] width 218 height 12
click at [350, 200] on div "From these observations, after 14-16 days, most cells at this density reach con…" at bounding box center [356, 201] width 219 height 18
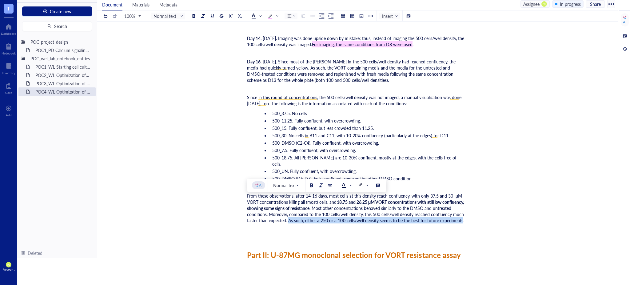
drag, startPoint x: 322, startPoint y: 213, endPoint x: 282, endPoint y: 218, distance: 39.6
click at [282, 218] on span ". Most other concentrations behaved similarly to the DMSO and untreated conditi…" at bounding box center [356, 214] width 218 height 18
click at [347, 184] on span at bounding box center [346, 185] width 10 height 5
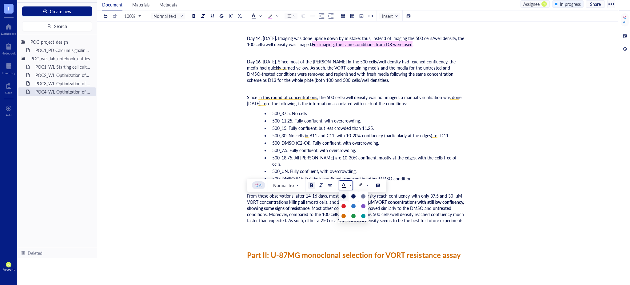
click at [308, 184] on button at bounding box center [311, 185] width 7 height 7
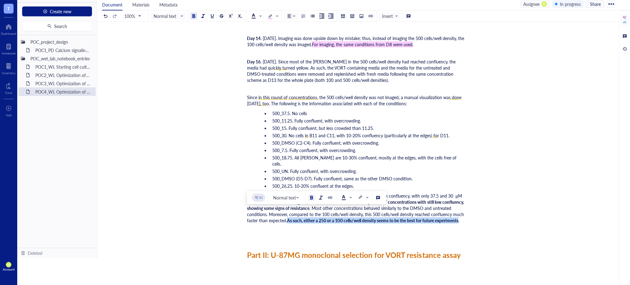
click at [312, 192] on span "From these observations, after 14-16 days, most cells at this density reach con…" at bounding box center [355, 198] width 216 height 12
drag, startPoint x: 321, startPoint y: 213, endPoint x: 283, endPoint y: 218, distance: 39.0
click at [287, 218] on span "As such, either a 250 or a 100 cells/well density seems to be the best for futu…" at bounding box center [372, 220] width 171 height 6
click at [361, 196] on div at bounding box center [360, 197] width 4 height 4
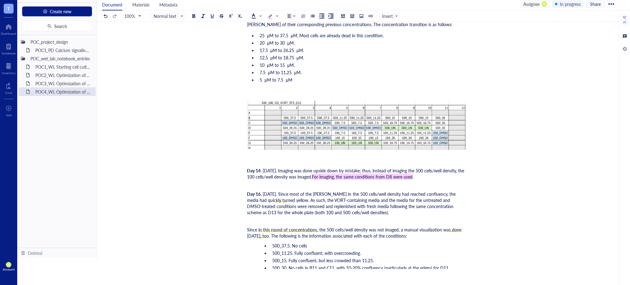
scroll to position [1917, 0]
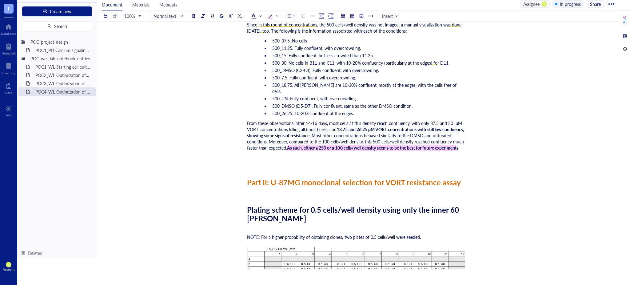
click at [303, 144] on div "From these observations, after 14-16 days, most cells at this density reach con…" at bounding box center [356, 135] width 219 height 31
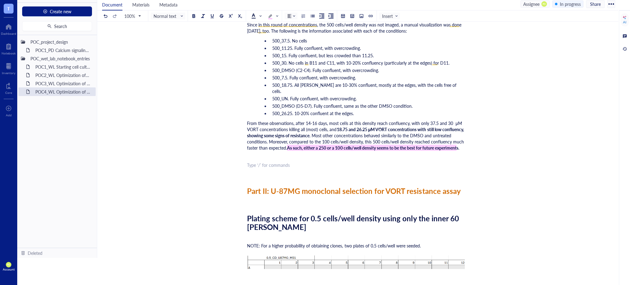
scroll to position [1781, 0]
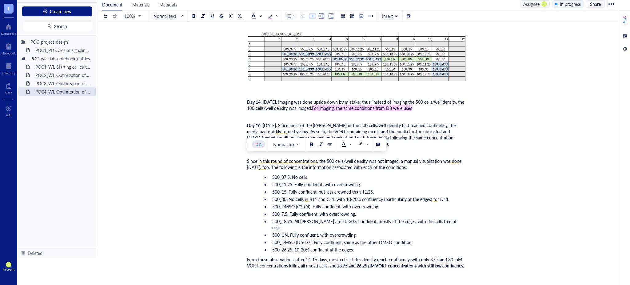
drag, startPoint x: 357, startPoint y: 239, endPoint x: 240, endPoint y: 156, distance: 143.6
click at [256, 14] on span at bounding box center [256, 16] width 10 height 5
click at [254, 24] on div at bounding box center [253, 25] width 4 height 4
click at [392, 199] on span "500_30. No cells in B11 and C11, with 10-20% confluency (particularly at the ed…" at bounding box center [360, 199] width 177 height 6
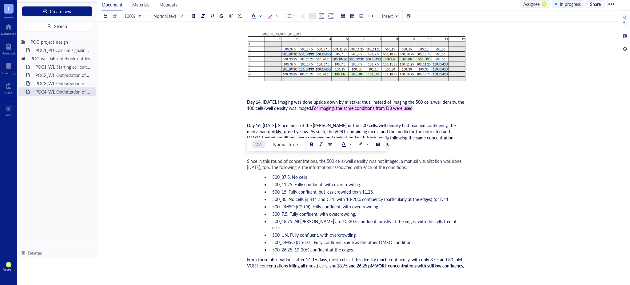
click at [258, 18] on span at bounding box center [256, 15] width 11 height 9
click at [252, 22] on div at bounding box center [253, 26] width 10 height 10
click at [442, 232] on li "500_UN. Fully confluent, with overcrowding." at bounding box center [368, 235] width 196 height 6
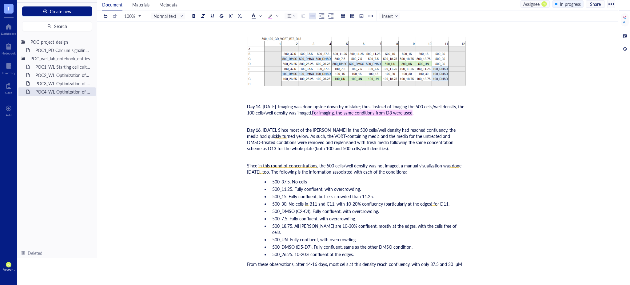
scroll to position [1981, 0]
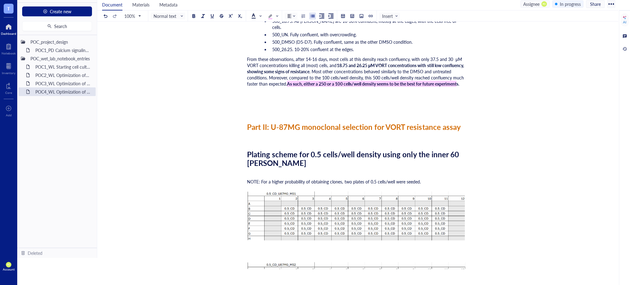
click at [10, 29] on div at bounding box center [8, 27] width 15 height 10
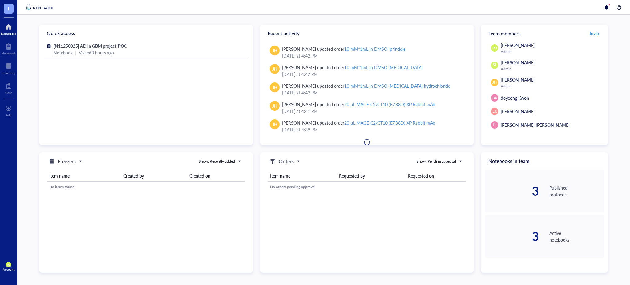
scroll to position [246, 0]
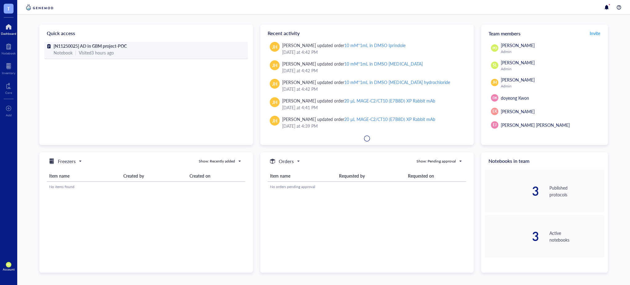
click at [128, 47] on div "[N11250025] AD in GBM project-POC" at bounding box center [145, 45] width 185 height 7
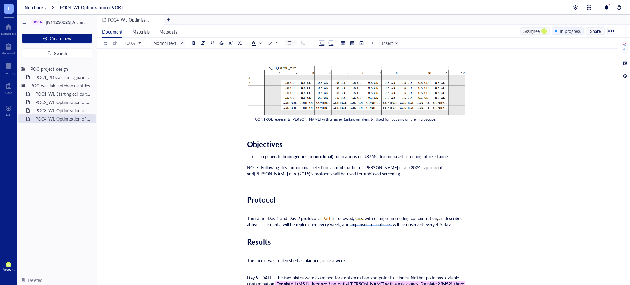
scroll to position [2200, 0]
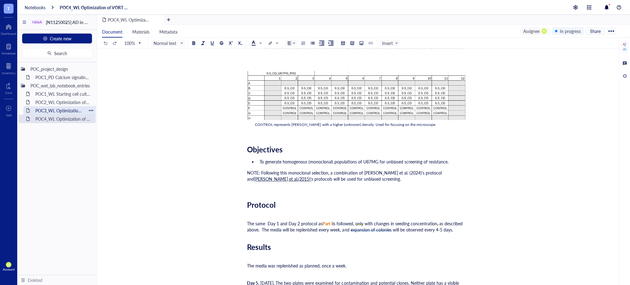
click at [61, 108] on div "POC3_WL Optimization of VORT resistance assay on U87MG cell line" at bounding box center [60, 110] width 54 height 9
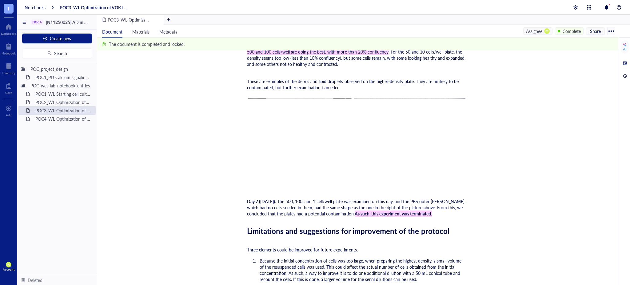
scroll to position [3302, 0]
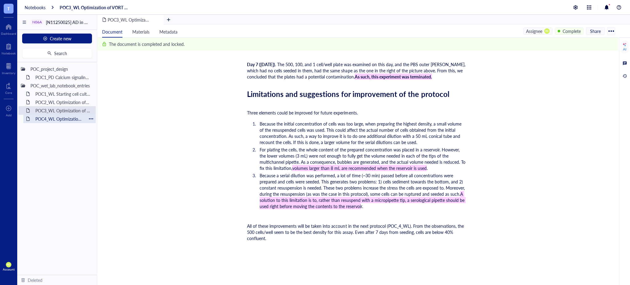
click at [52, 120] on div "POC4_WL Optimization of VORT resistance assay on U87MG cell line + monoclonal s…" at bounding box center [60, 118] width 54 height 9
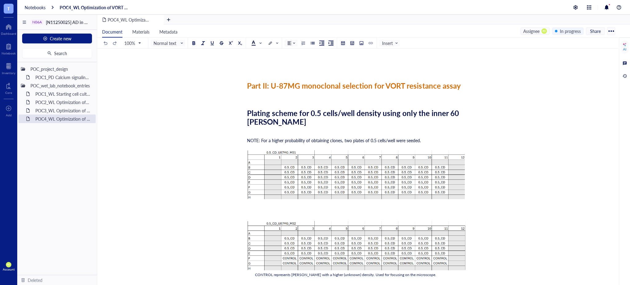
scroll to position [1913, 0]
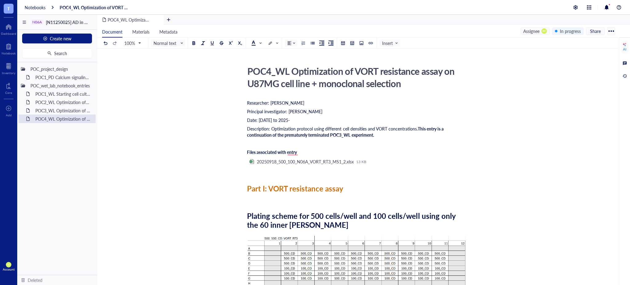
scroll to position [1913, 0]
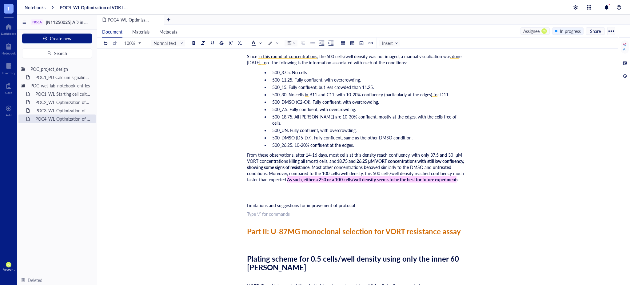
click at [337, 202] on span "Limitations and suggestions for improvement of protocol" at bounding box center [301, 205] width 108 height 6
click at [377, 206] on div "Limitations and suggestions for improvement of this protocol" at bounding box center [356, 205] width 219 height 6
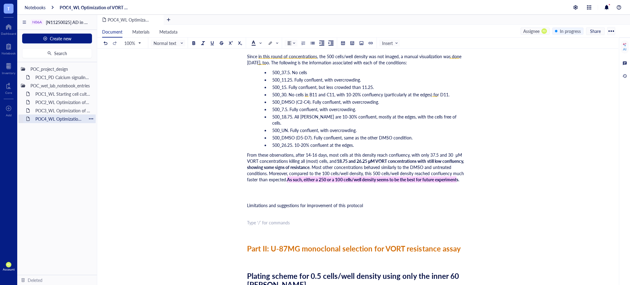
drag, startPoint x: 57, startPoint y: 109, endPoint x: 77, endPoint y: 118, distance: 22.3
click at [57, 109] on div "POC3_WL Optimization of VORT resistance assay on U87MG cell line" at bounding box center [63, 110] width 61 height 9
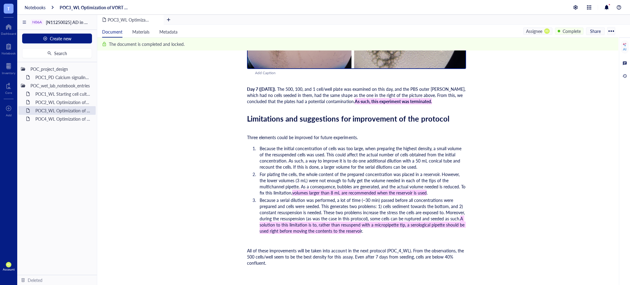
scroll to position [3302, 0]
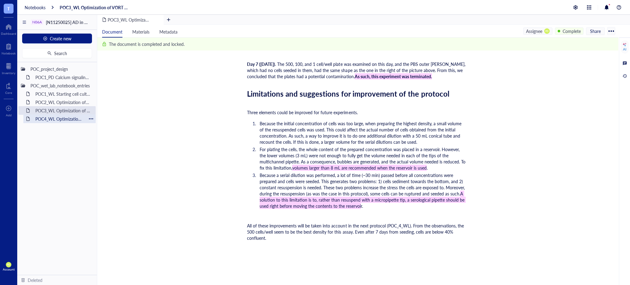
click at [65, 118] on div "POC4_WL Optimization of VORT resistance assay on U87MG cell line + monoclonal s…" at bounding box center [60, 118] width 54 height 9
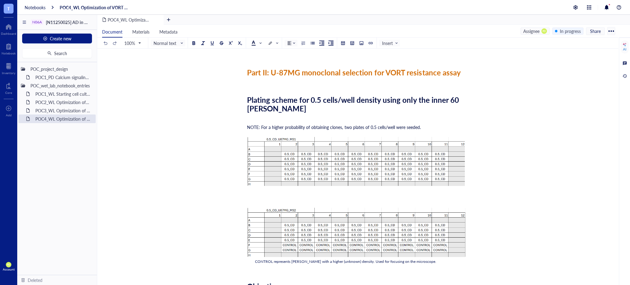
scroll to position [1884, 0]
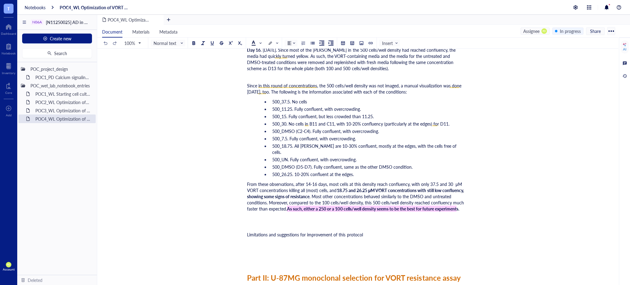
click at [255, 241] on div "﻿" at bounding box center [356, 243] width 219 height 6
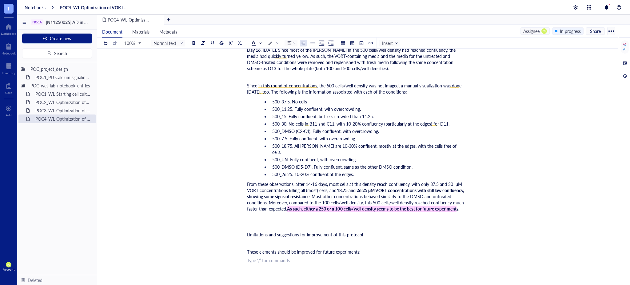
click at [305, 42] on div at bounding box center [303, 43] width 4 height 4
drag, startPoint x: 368, startPoint y: 231, endPoint x: 216, endPoint y: 225, distance: 152.9
click at [182, 44] on span "Normal text" at bounding box center [168, 43] width 30 height 6
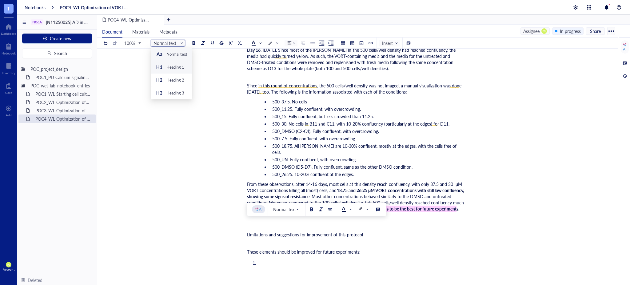
click at [183, 66] on div "Heading 1" at bounding box center [175, 67] width 18 height 6
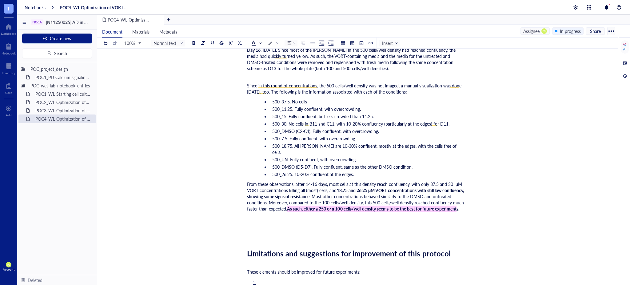
click at [339, 233] on div "﻿" at bounding box center [356, 234] width 219 height 9
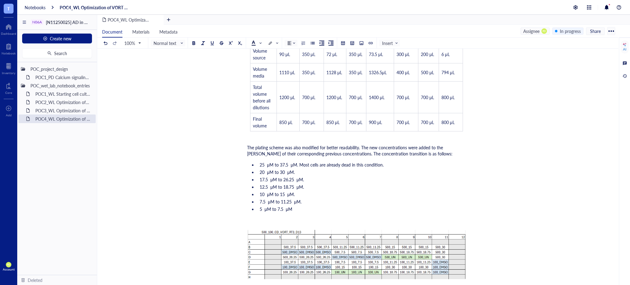
scroll to position [1952, 0]
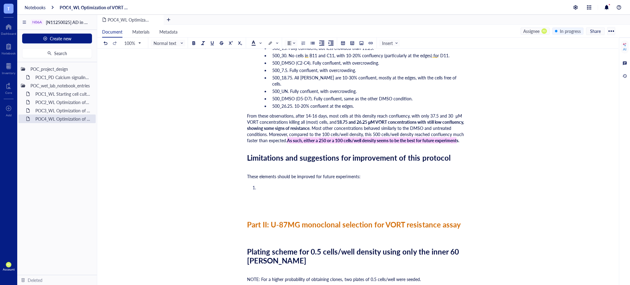
click at [278, 184] on li "﻿" at bounding box center [361, 187] width 209 height 6
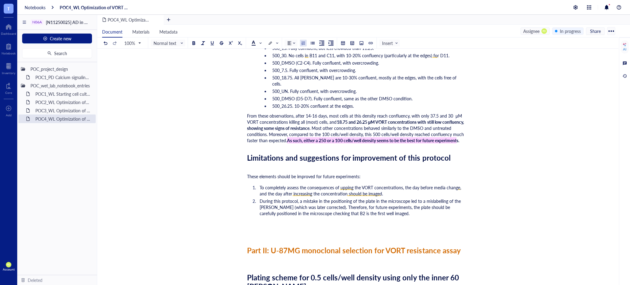
click at [372, 213] on li "During this protocol, a mistake in the positioning of the plate in the microsco…" at bounding box center [361, 207] width 209 height 18
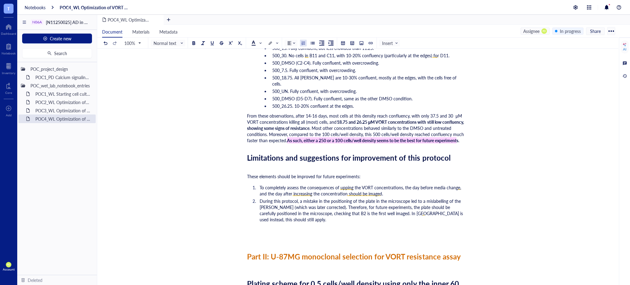
click at [464, 209] on span "During this protocol, a mistake in the positioning of the plate in the microsco…" at bounding box center [362, 210] width 204 height 25
click at [464, 211] on span "During this protocol, a mistake in the positioning of the plate in the microsco…" at bounding box center [362, 210] width 204 height 25
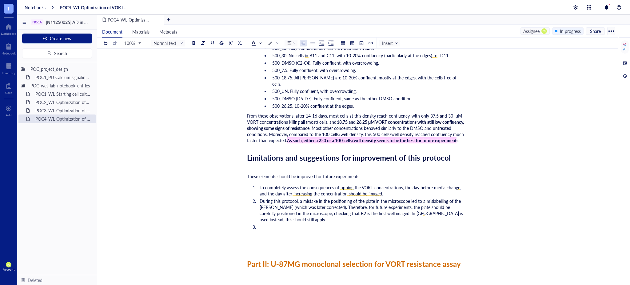
click at [395, 189] on li "To completely assess the consequences of upping the VORT concentrations, the da…" at bounding box center [361, 190] width 209 height 12
click at [287, 224] on li "﻿" at bounding box center [361, 227] width 209 height 6
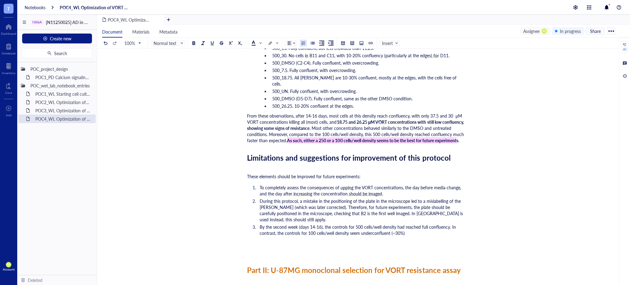
click at [417, 224] on li "By the second week (days 14-16), the controls for 500 cells/well density had re…" at bounding box center [361, 230] width 209 height 12
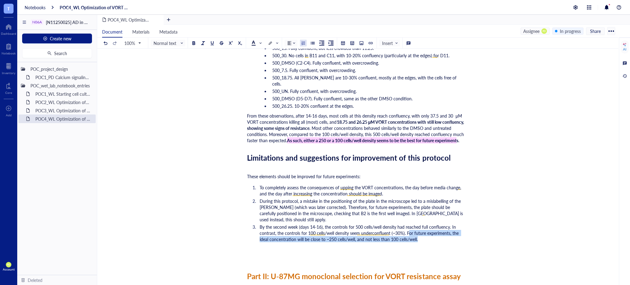
drag, startPoint x: 417, startPoint y: 231, endPoint x: 407, endPoint y: 224, distance: 12.2
click at [407, 224] on span "By the second week (days 14-16), the controls for 500 cells/well density had re…" at bounding box center [360, 233] width 200 height 18
drag, startPoint x: 405, startPoint y: 224, endPoint x: 416, endPoint y: 231, distance: 13.0
click at [416, 231] on span "By the second week (days 14-16), the controls for 500 cells/well density had re…" at bounding box center [360, 233] width 200 height 18
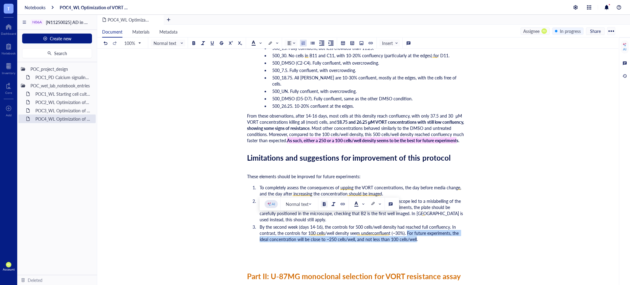
click at [325, 203] on div at bounding box center [324, 204] width 4 height 4
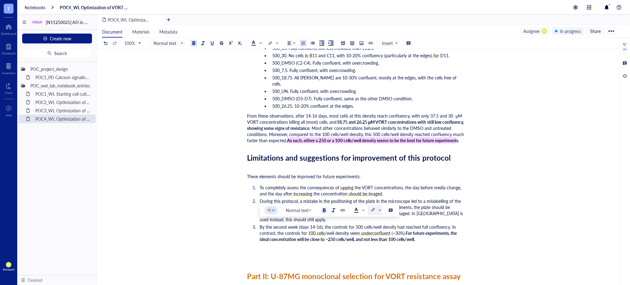
click at [374, 210] on div at bounding box center [372, 210] width 4 height 4
click at [375, 229] on div at bounding box center [373, 231] width 10 height 10
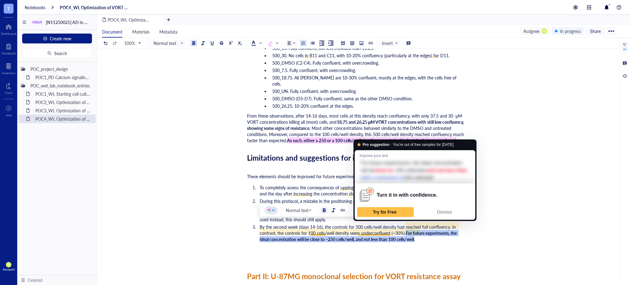
click at [430, 233] on li "By the second week (days 14-16), the controls for 500 cells/well density had re…" at bounding box center [361, 233] width 209 height 18
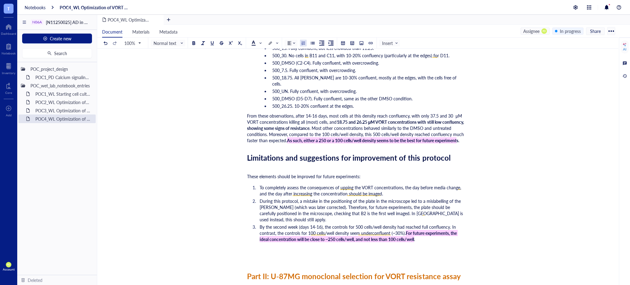
click at [248, 247] on span "All of these will be taken into account for future experiments." at bounding box center [305, 250] width 117 height 6
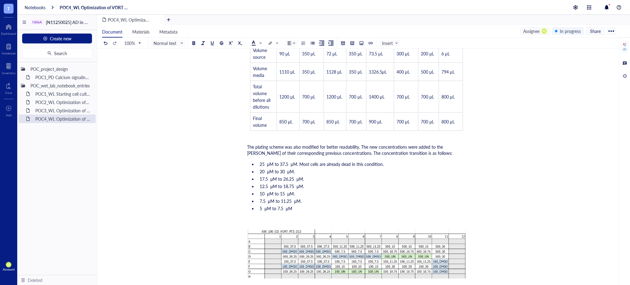
scroll to position [996, 0]
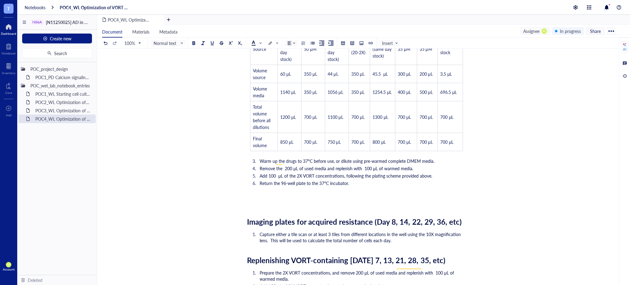
click at [7, 29] on div at bounding box center [8, 27] width 15 height 10
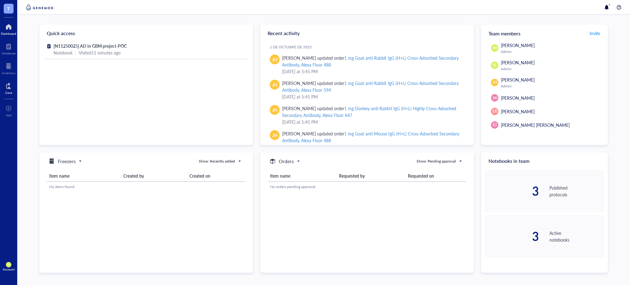
click at [11, 84] on div at bounding box center [8, 86] width 7 height 10
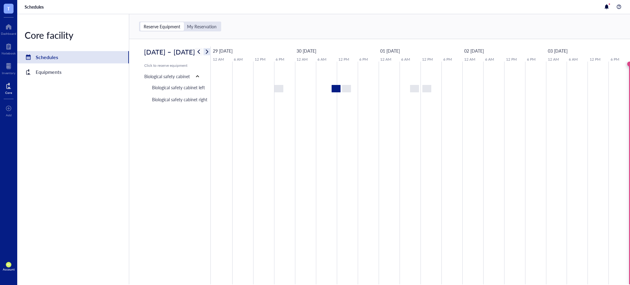
click at [211, 54] on span "button" at bounding box center [206, 51] width 7 height 7
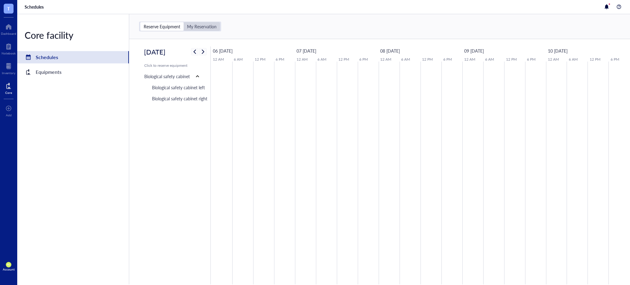
click at [201, 28] on div "My Reservation" at bounding box center [202, 27] width 30 height 6
click at [184, 22] on input "My Reservation" at bounding box center [184, 22] width 0 height 0
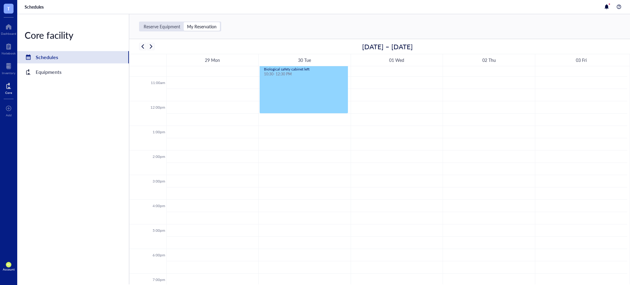
scroll to position [285, 0]
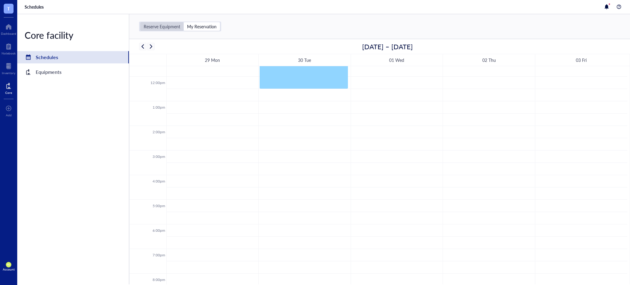
click at [157, 24] on div "Reserve Equipment" at bounding box center [162, 27] width 37 height 6
click at [140, 22] on input "Reserve Equipment" at bounding box center [140, 22] width 0 height 0
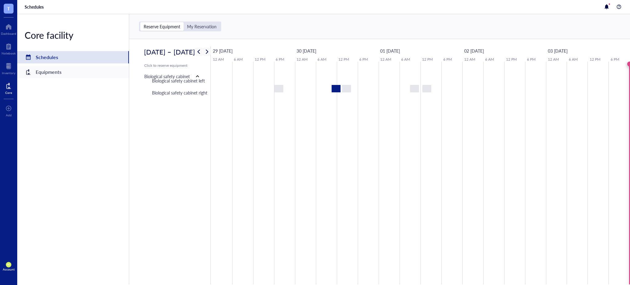
click at [46, 77] on div "Equipments" at bounding box center [73, 72] width 112 height 12
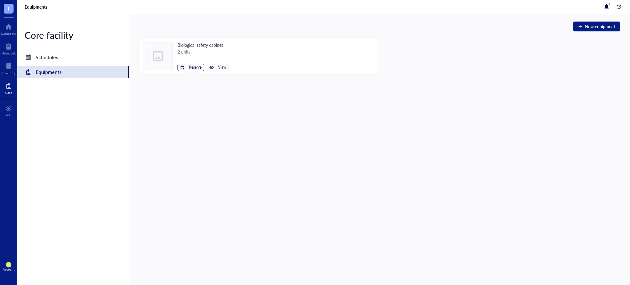
click at [189, 67] on span "Reserve" at bounding box center [195, 67] width 13 height 4
click at [184, 79] on span "Biological safety cabinet left" at bounding box center [172, 77] width 55 height 7
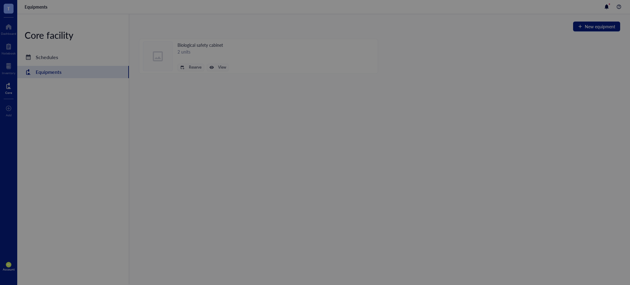
scroll to position [148, 0]
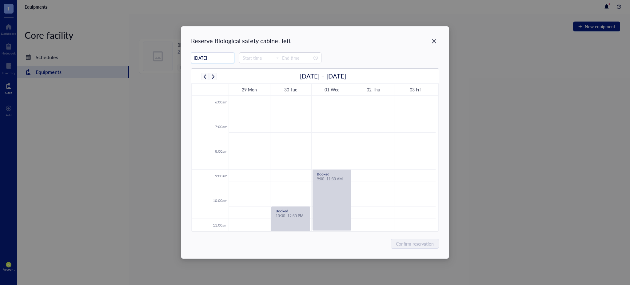
click at [217, 57] on input "10/04/2025" at bounding box center [212, 58] width 42 height 12
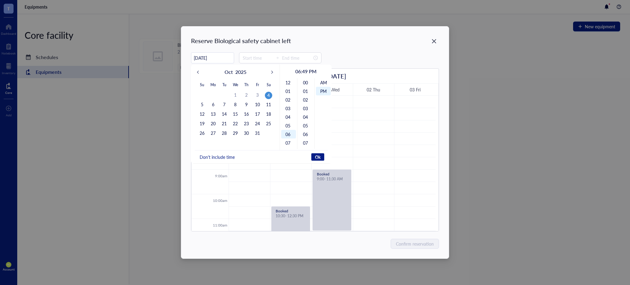
scroll to position [8, 0]
click at [221, 59] on input "10/04/2025" at bounding box center [212, 58] width 42 height 12
click at [246, 105] on div "9" at bounding box center [246, 104] width 7 height 7
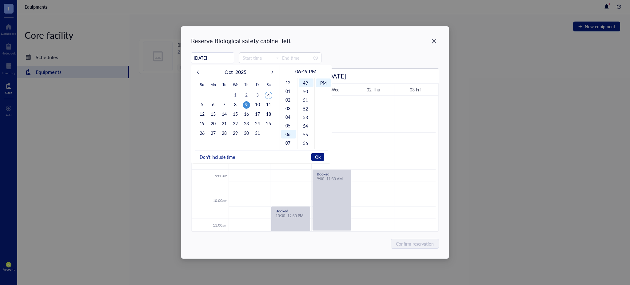
click at [222, 157] on span "Don't include time" at bounding box center [217, 157] width 35 height 6
type input "10/09/2025"
click at [253, 59] on input at bounding box center [258, 57] width 30 height 7
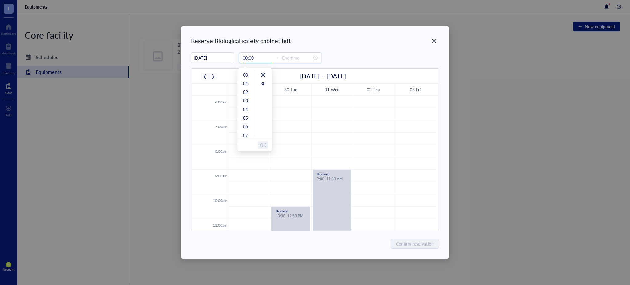
type input "00:30"
type input "02:00"
click at [244, 92] on div "10" at bounding box center [246, 93] width 15 height 9
type input "11:00"
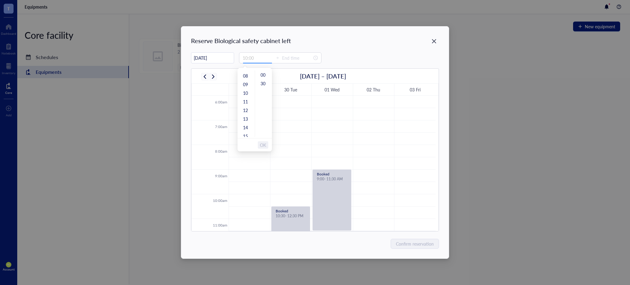
type input "00:00"
type input "10:30"
click at [262, 82] on div "30" at bounding box center [263, 83] width 15 height 9
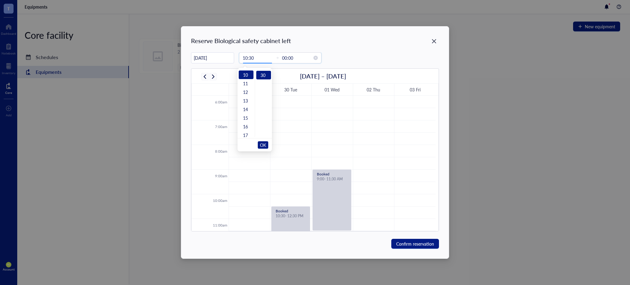
click at [296, 55] on input "00:00" at bounding box center [297, 57] width 30 height 7
click at [296, 61] on input "00:00" at bounding box center [297, 57] width 30 height 7
click at [263, 143] on span "OK" at bounding box center [263, 145] width 6 height 12
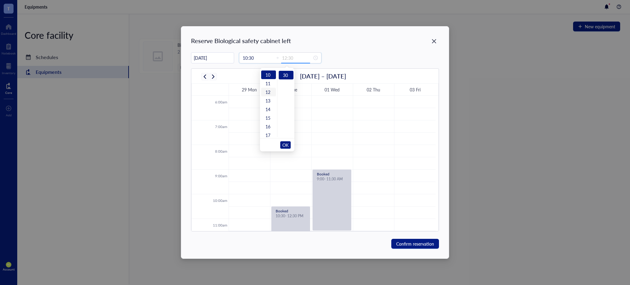
scroll to position [86, 0]
click at [266, 92] on div "12" at bounding box center [268, 92] width 15 height 9
type input "12:30"
click at [287, 142] on span "OK" at bounding box center [285, 145] width 6 height 12
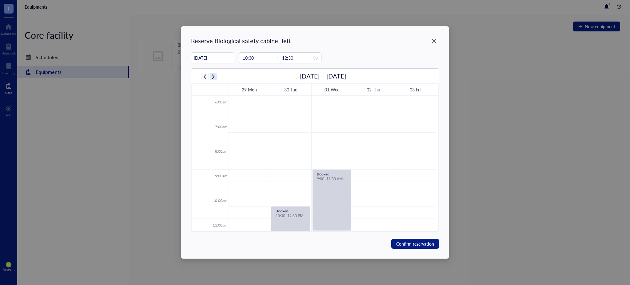
click at [214, 77] on span "button" at bounding box center [212, 76] width 7 height 7
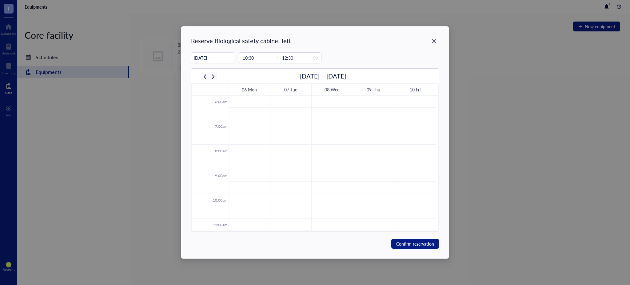
scroll to position [285, 0]
click at [224, 62] on input "10/09/2025" at bounding box center [212, 58] width 42 height 12
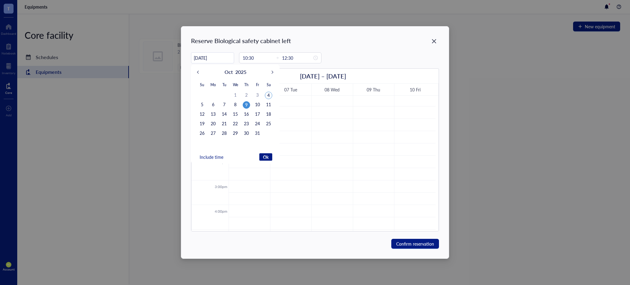
type input "10/09/2025"
click at [246, 105] on div "9" at bounding box center [246, 104] width 7 height 7
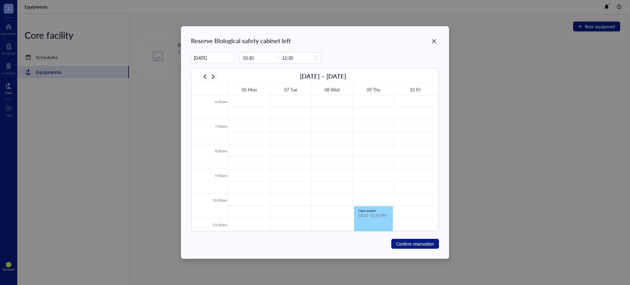
scroll to position [216, 0]
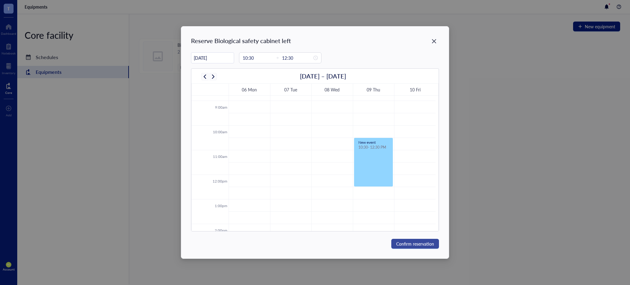
click at [421, 244] on span "Confirm reservation" at bounding box center [415, 243] width 38 height 7
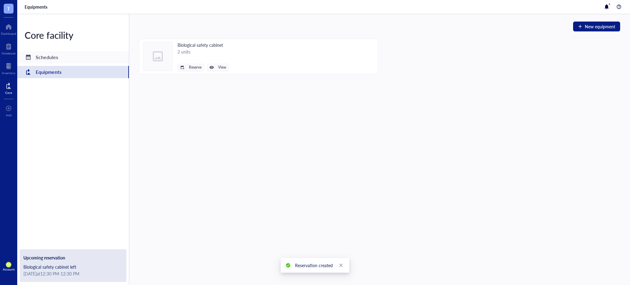
click at [51, 56] on div "Schedules" at bounding box center [47, 57] width 22 height 9
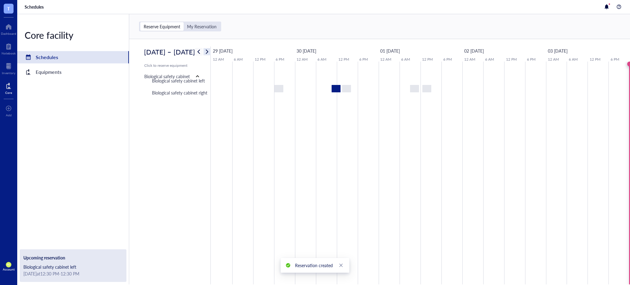
click at [211, 51] on span "button" at bounding box center [206, 51] width 7 height 7
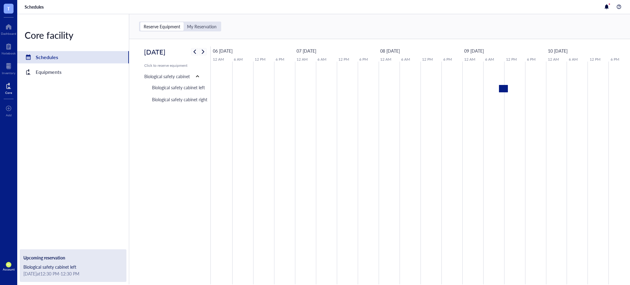
click at [0, 38] on div "T Dashboard Notebook Inventory Core To pick up a draggable item, press the spac…" at bounding box center [8, 142] width 17 height 285
click at [3, 31] on div at bounding box center [8, 27] width 15 height 10
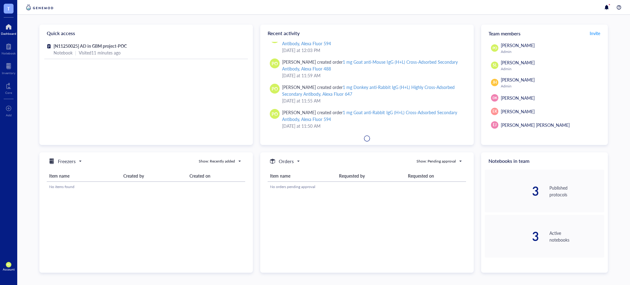
scroll to position [595, 0]
